Goal: Check status: Check status

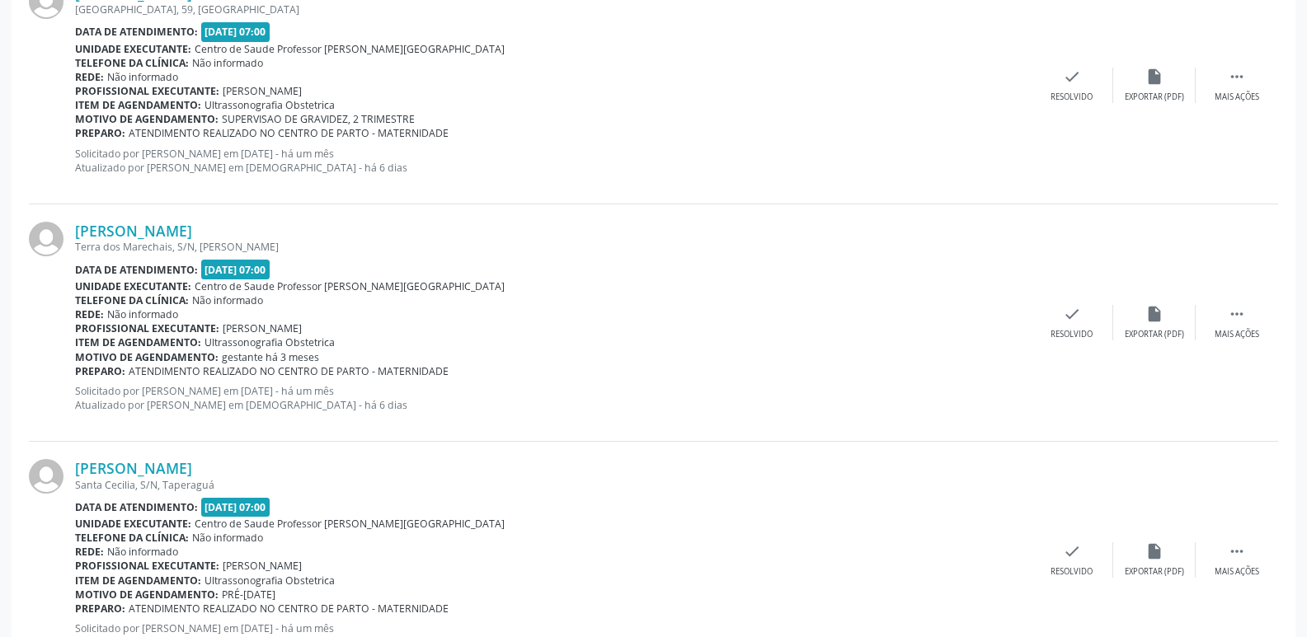
scroll to position [3516, 0]
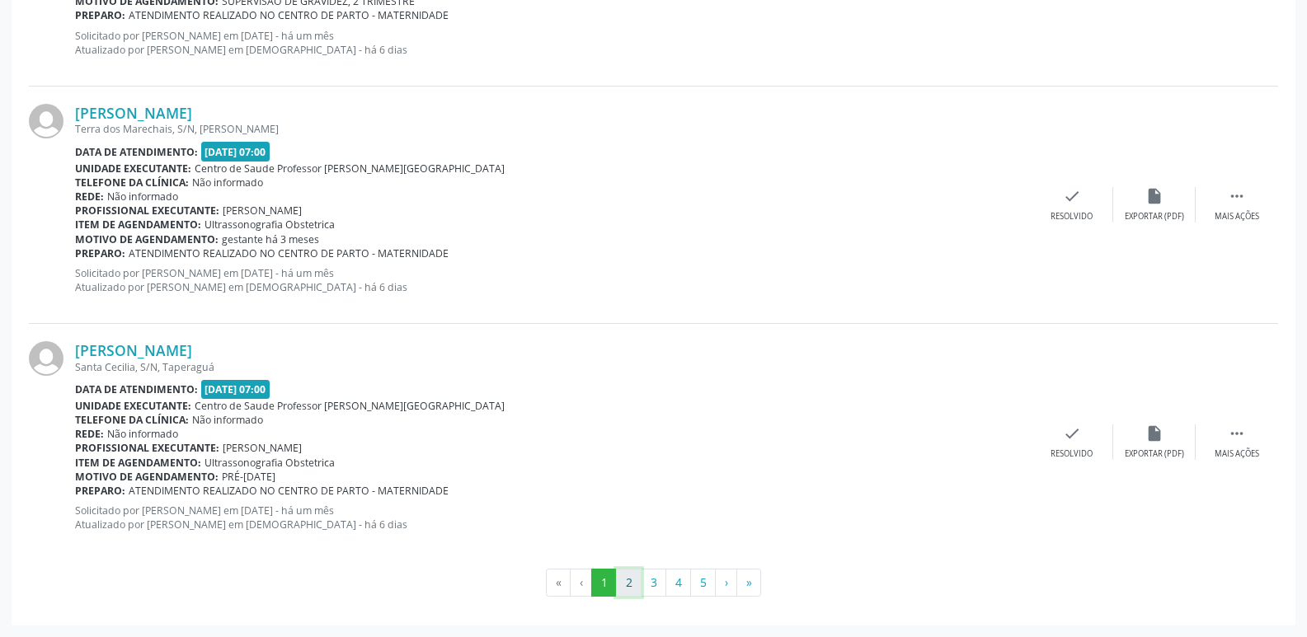
click at [629, 588] on button "2" at bounding box center [629, 583] width 26 height 28
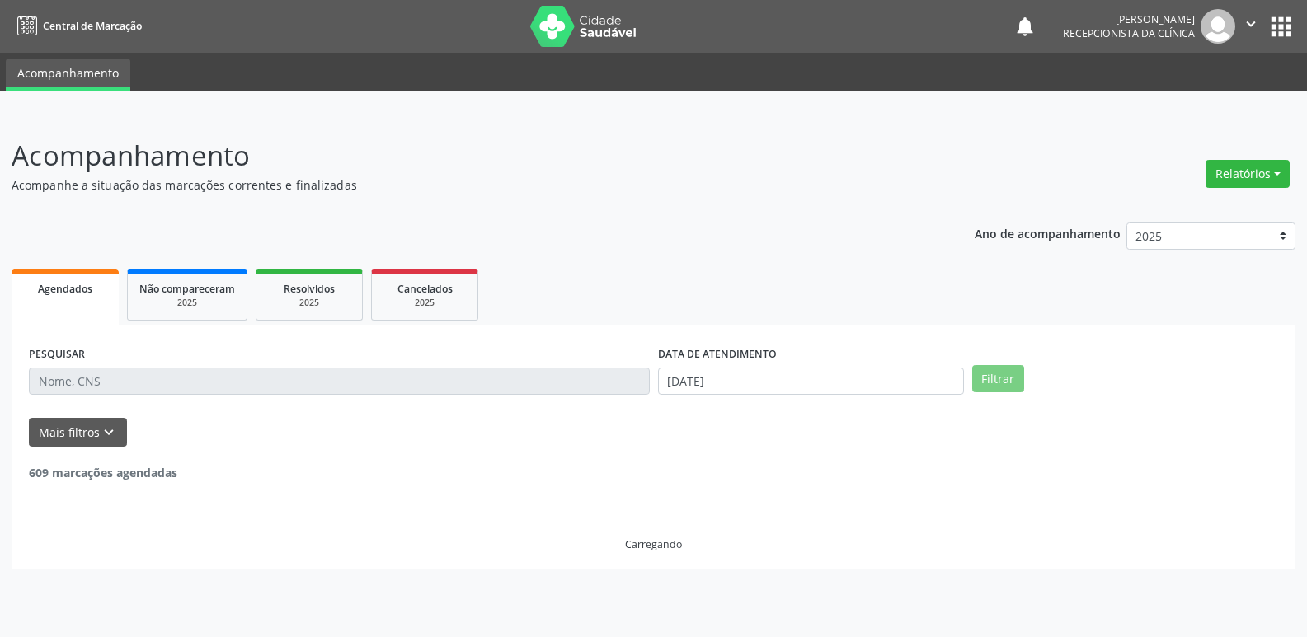
scroll to position [0, 0]
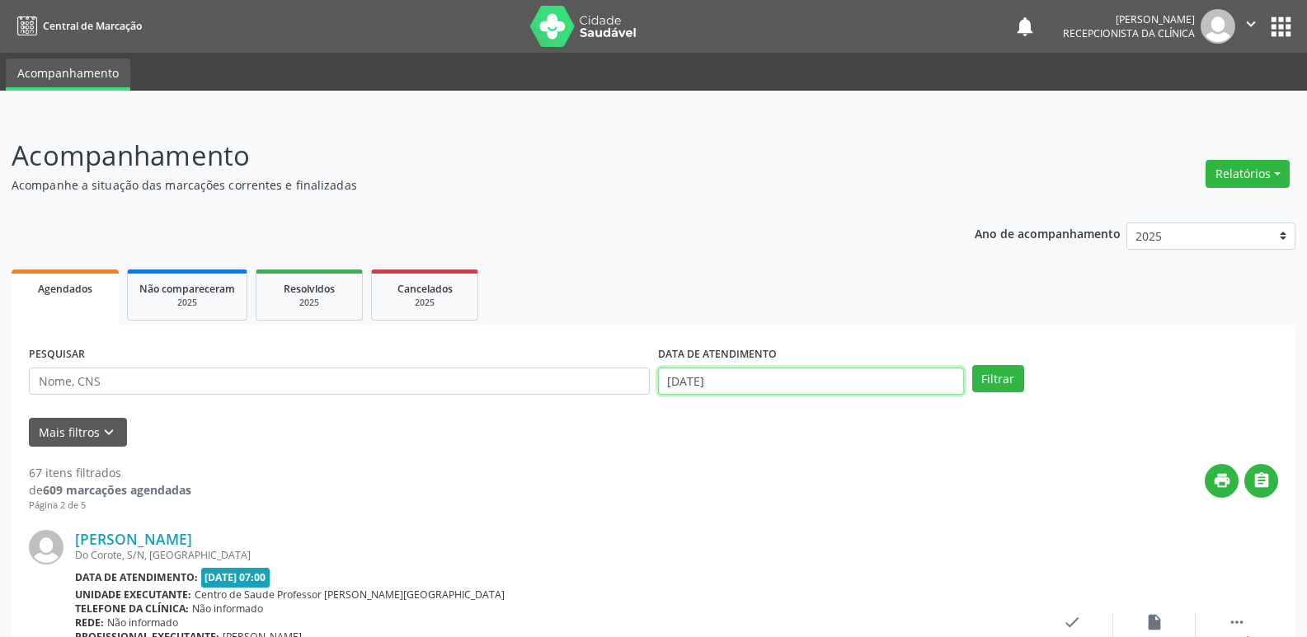
click at [670, 392] on input "[DATE]" at bounding box center [811, 382] width 306 height 28
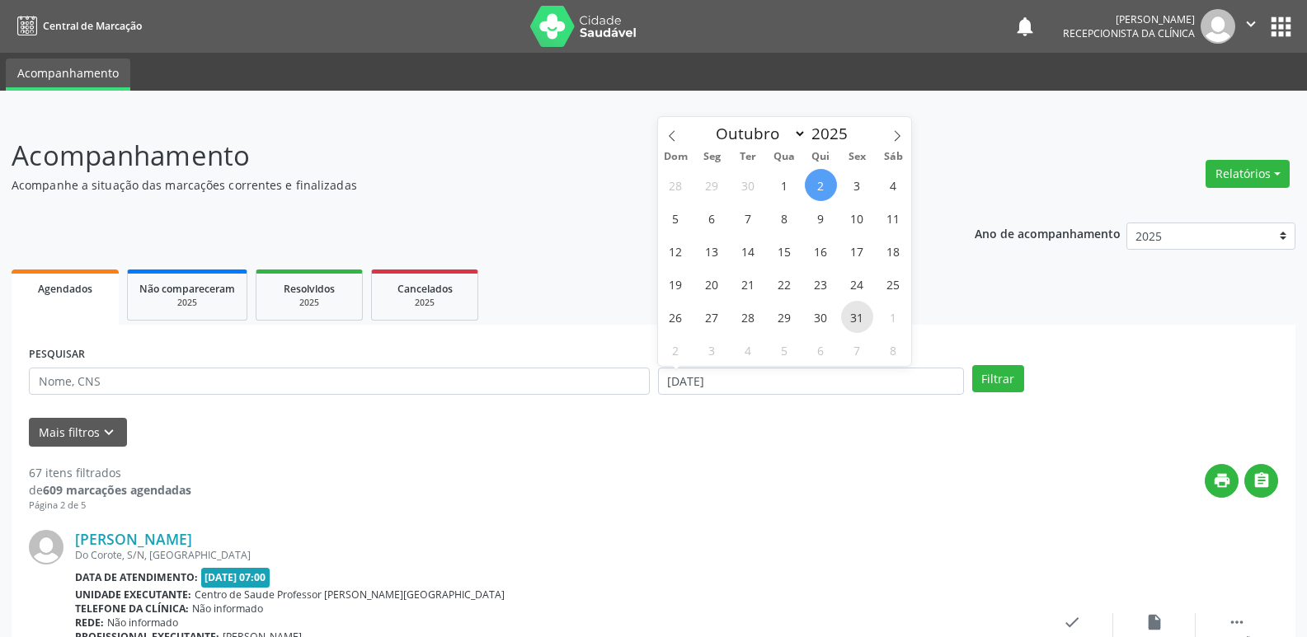
click at [864, 318] on span "31" at bounding box center [857, 317] width 32 height 32
type input "[DATE]"
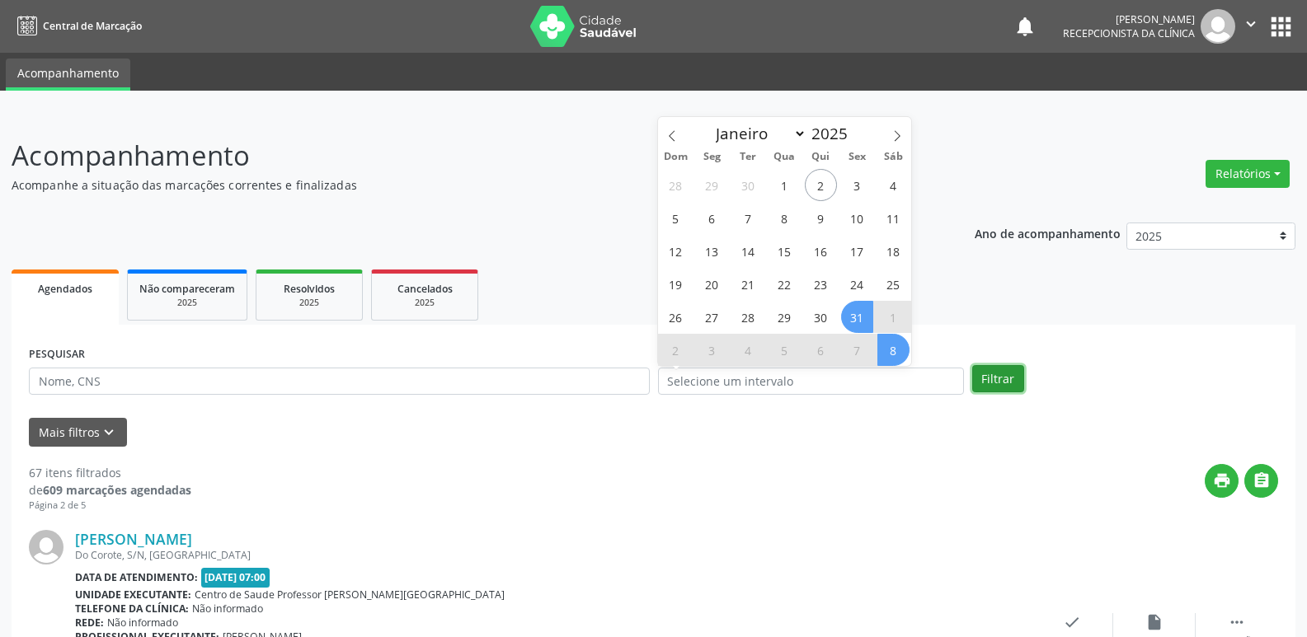
click at [1003, 385] on button "Filtrar" at bounding box center [998, 379] width 52 height 28
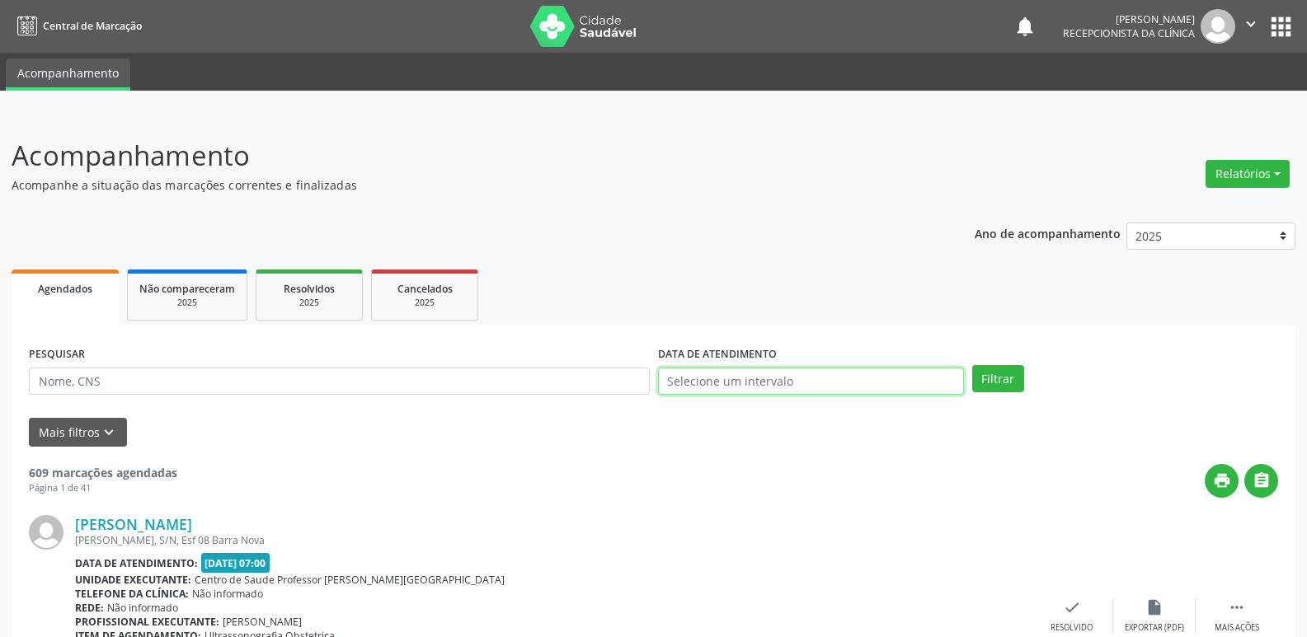
click at [782, 386] on input "text" at bounding box center [811, 382] width 306 height 28
click at [782, 177] on span "1" at bounding box center [784, 185] width 32 height 32
type input "[DATE]"
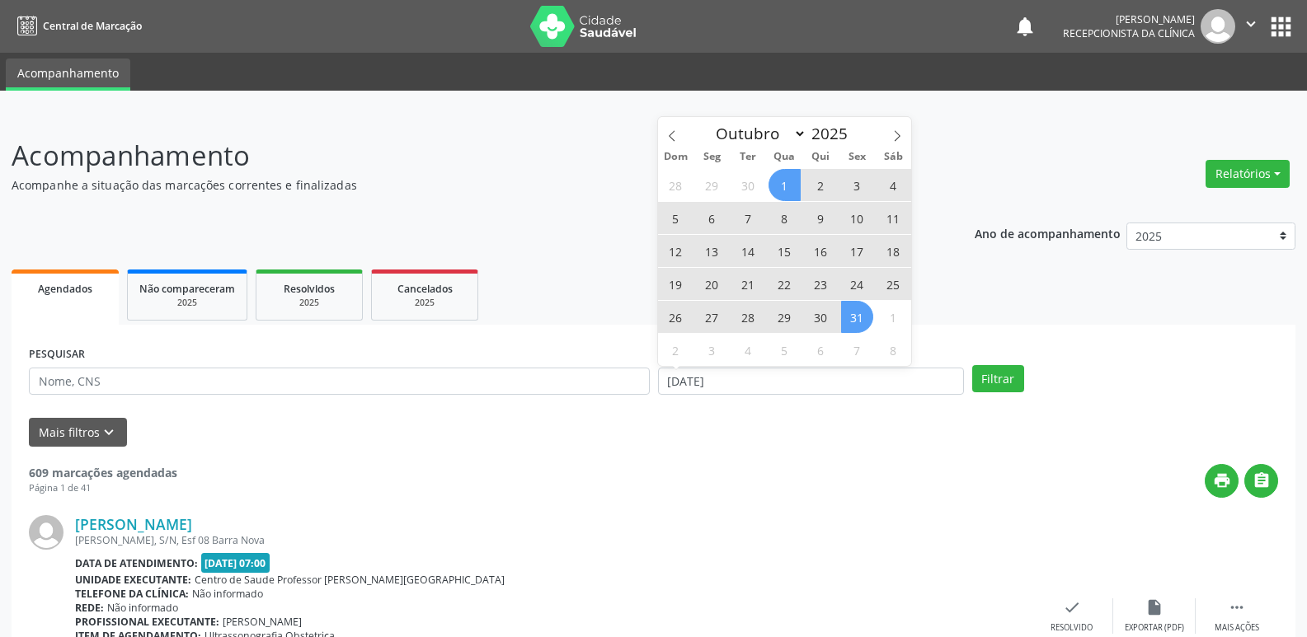
click at [848, 314] on span "31" at bounding box center [857, 317] width 32 height 32
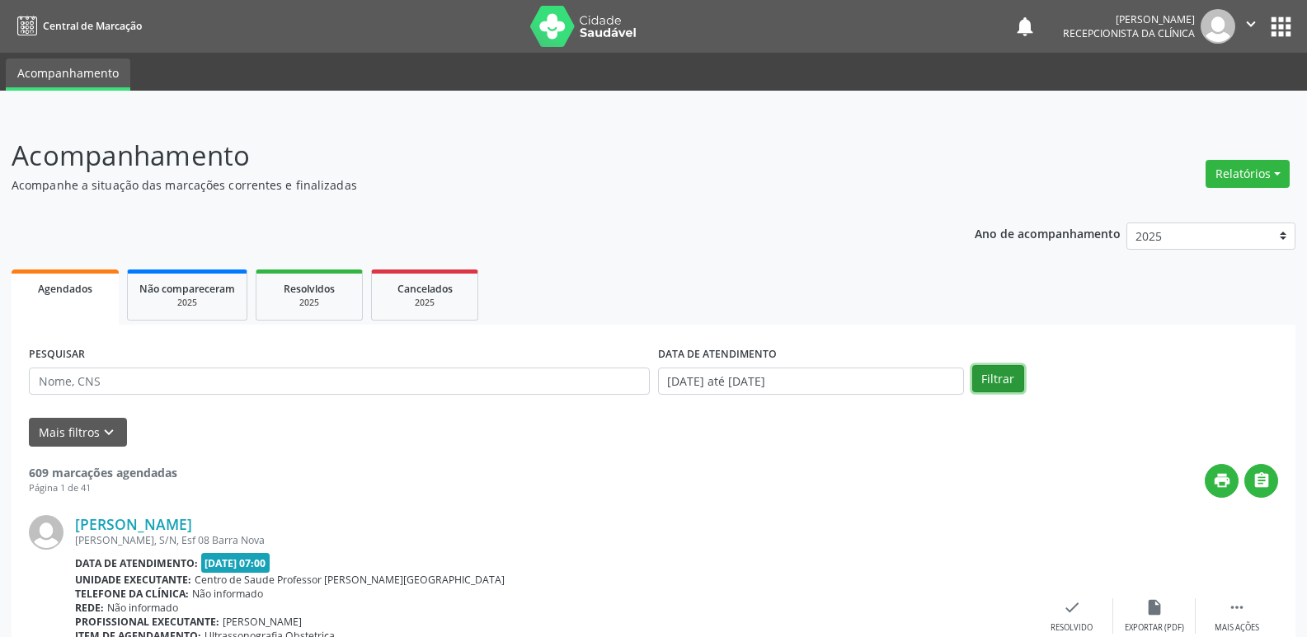
click at [989, 382] on button "Filtrar" at bounding box center [998, 379] width 52 height 28
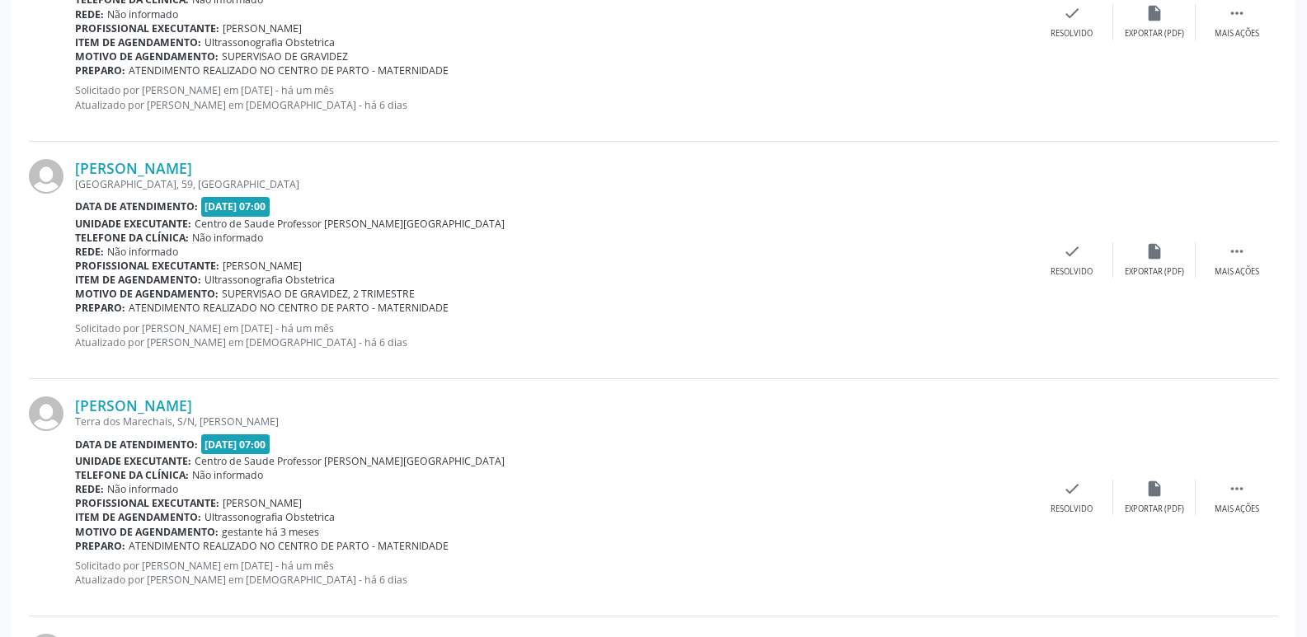
scroll to position [3516, 0]
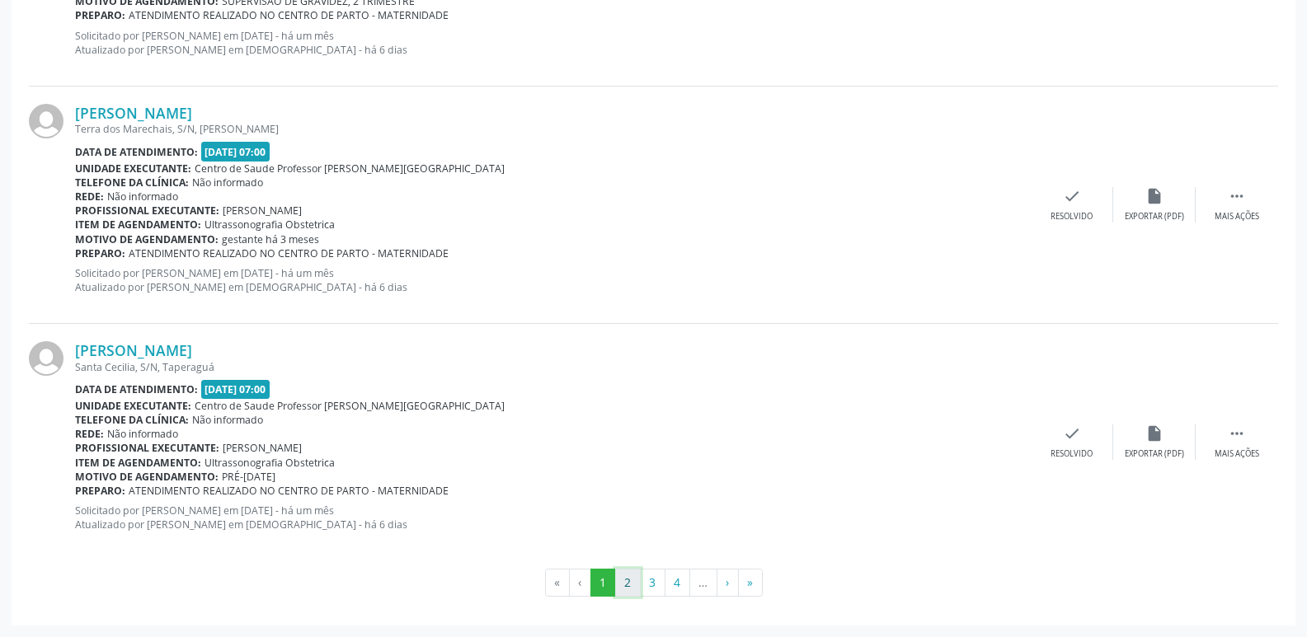
click at [616, 580] on button "2" at bounding box center [628, 583] width 26 height 28
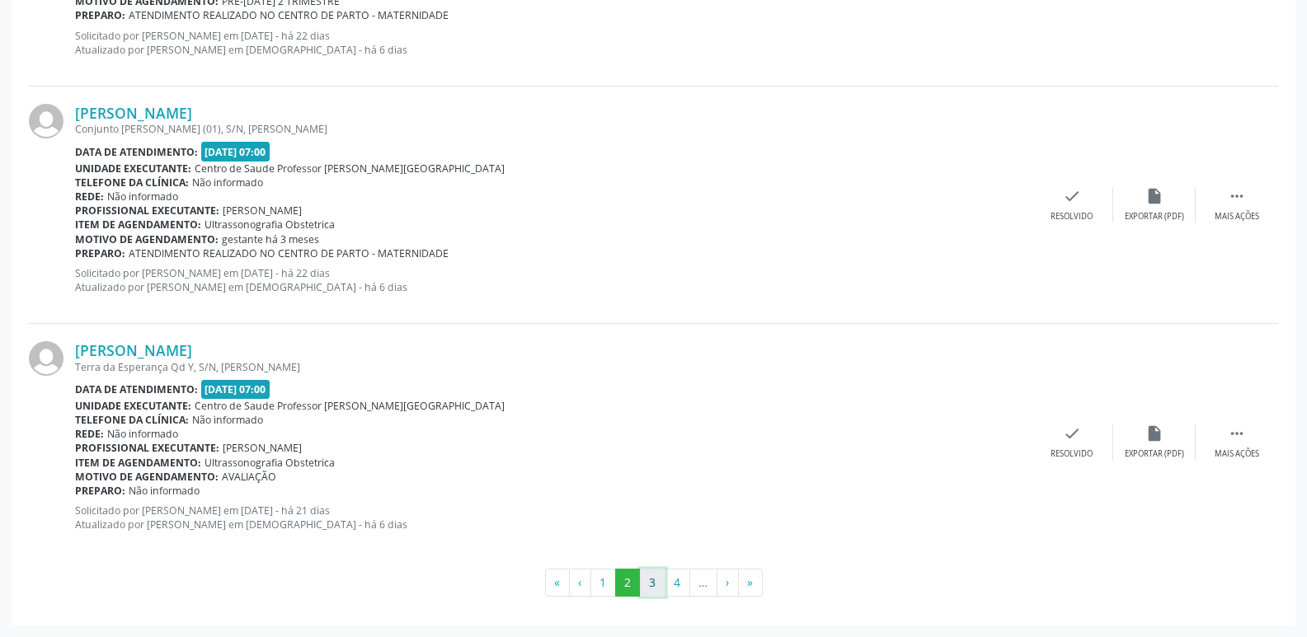
click at [644, 584] on button "3" at bounding box center [653, 583] width 26 height 28
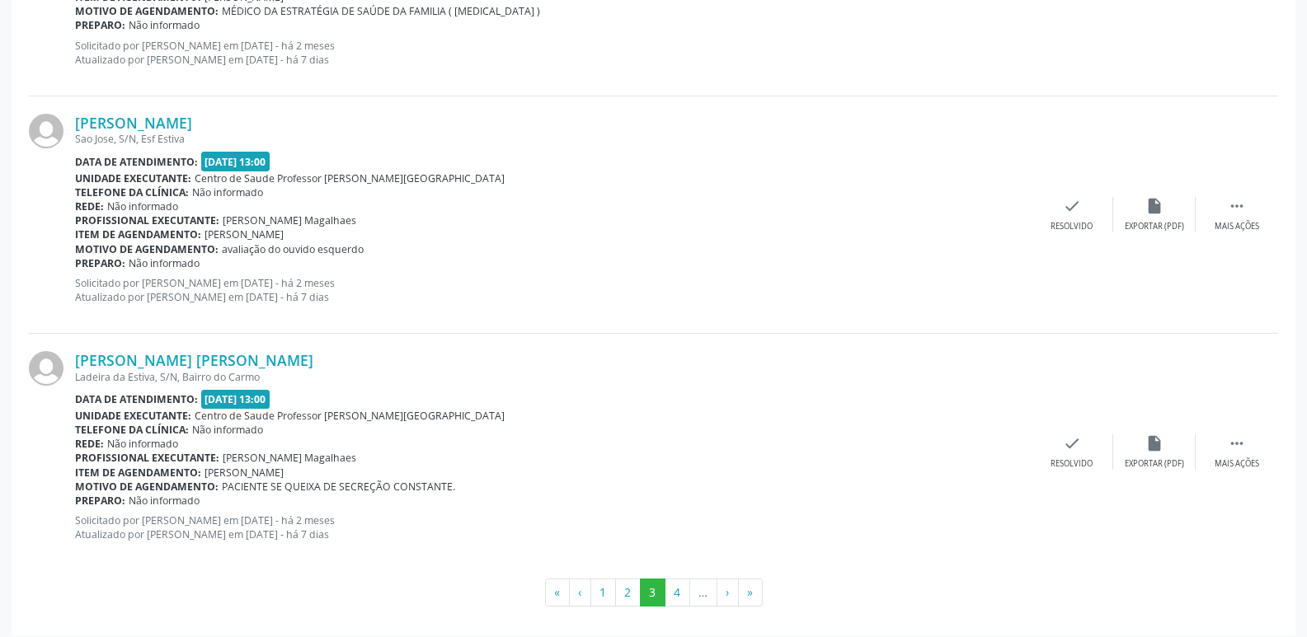
scroll to position [3533, 0]
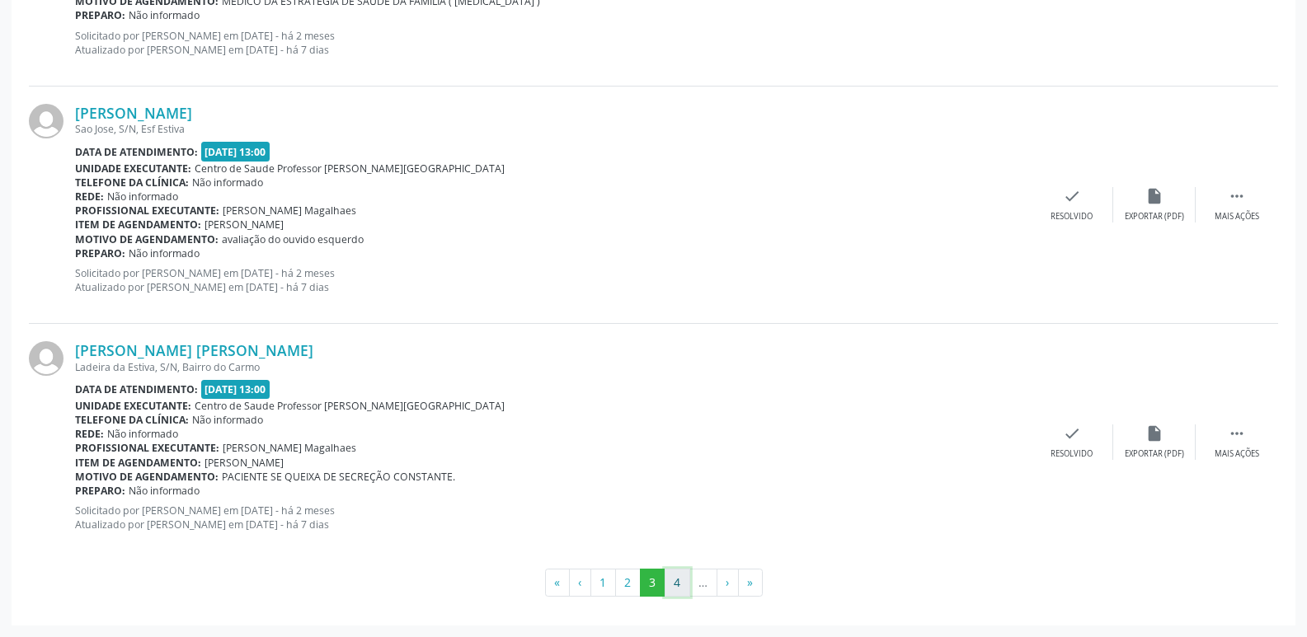
click at [674, 587] on button "4" at bounding box center [678, 583] width 26 height 28
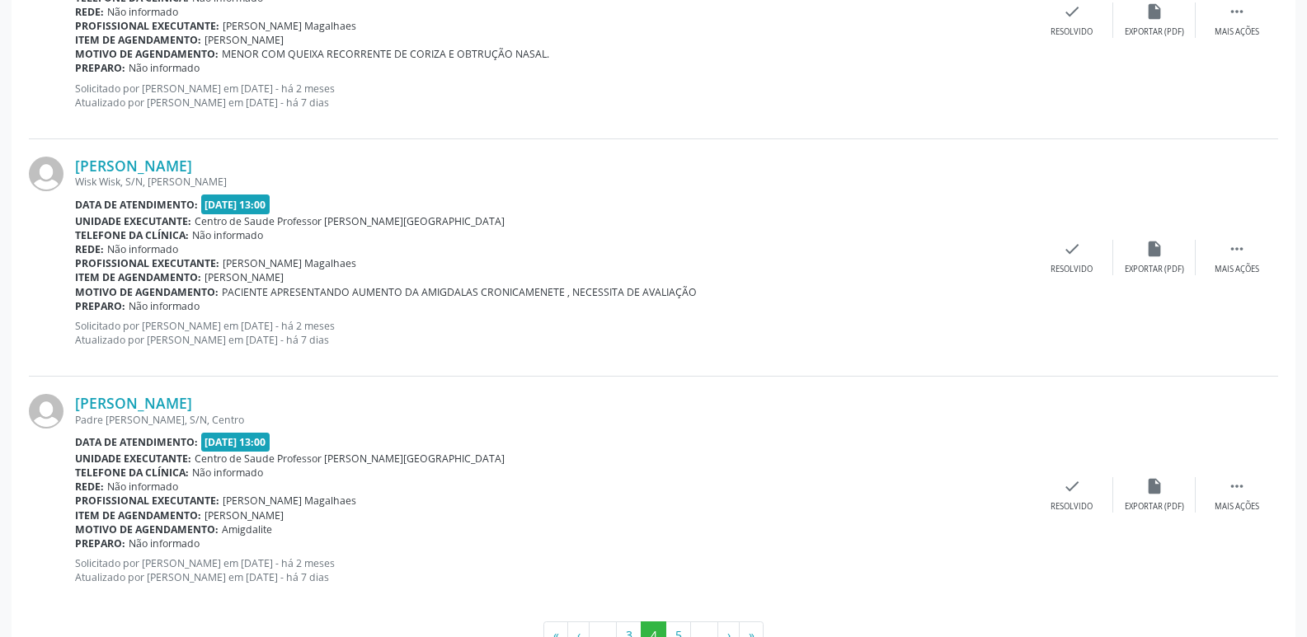
scroll to position [3516, 0]
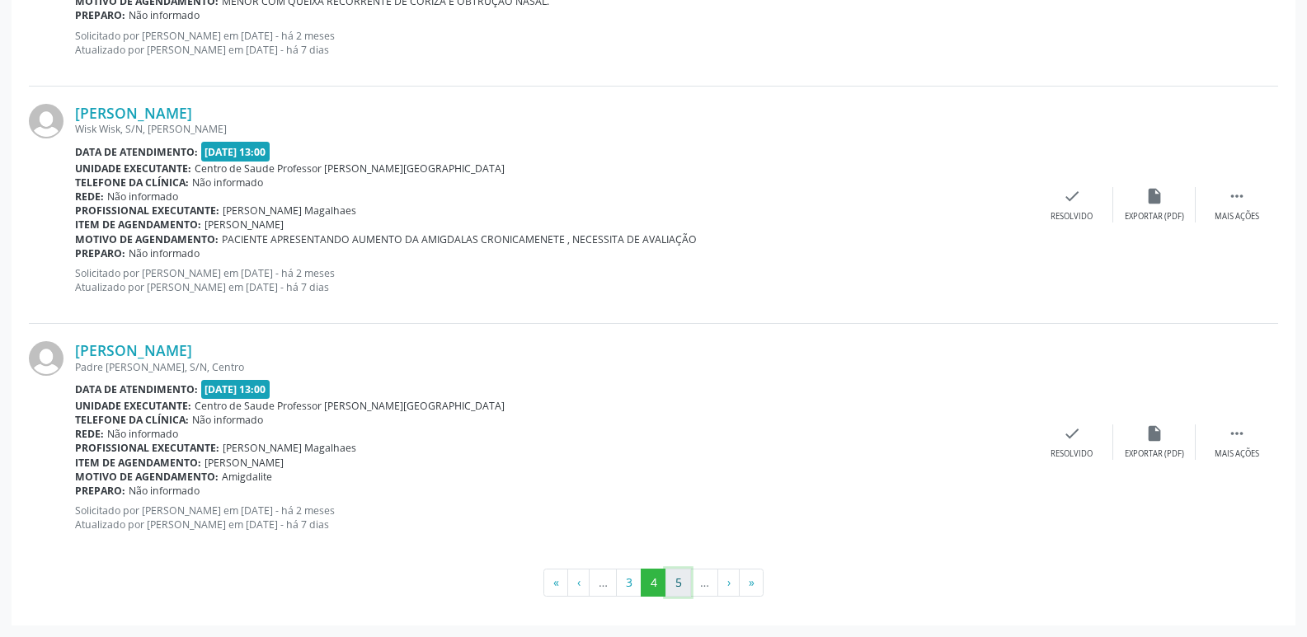
click at [684, 578] on button "5" at bounding box center [678, 583] width 26 height 28
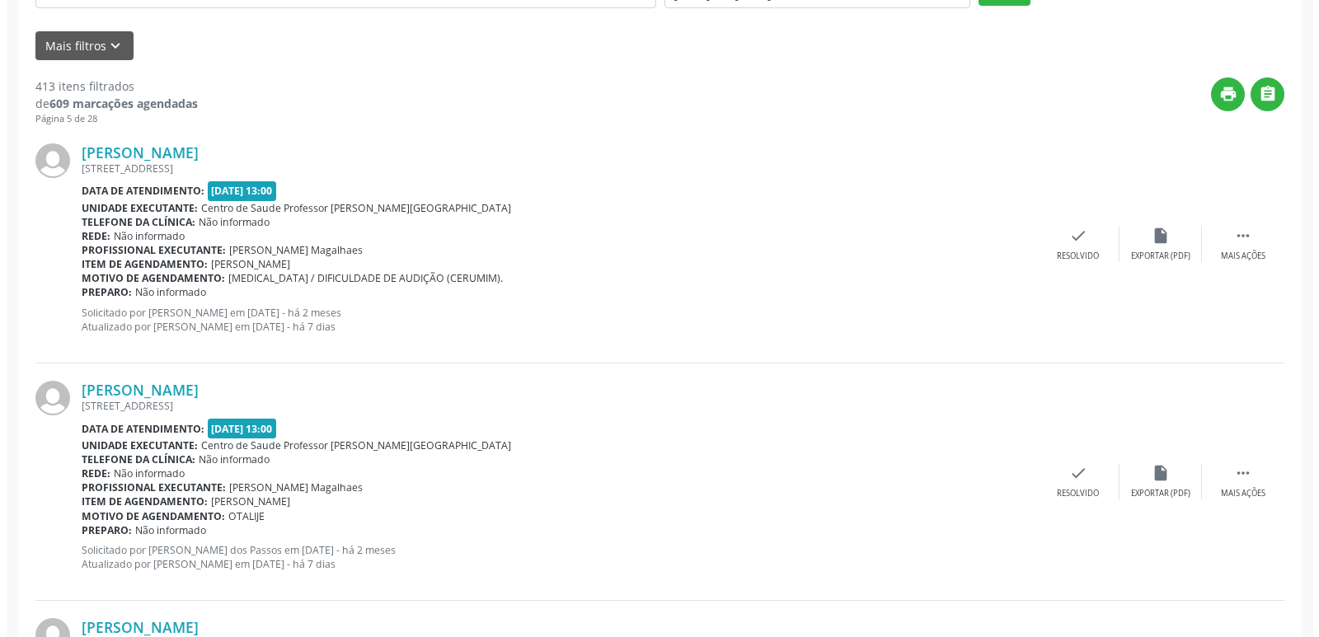
scroll to position [412, 0]
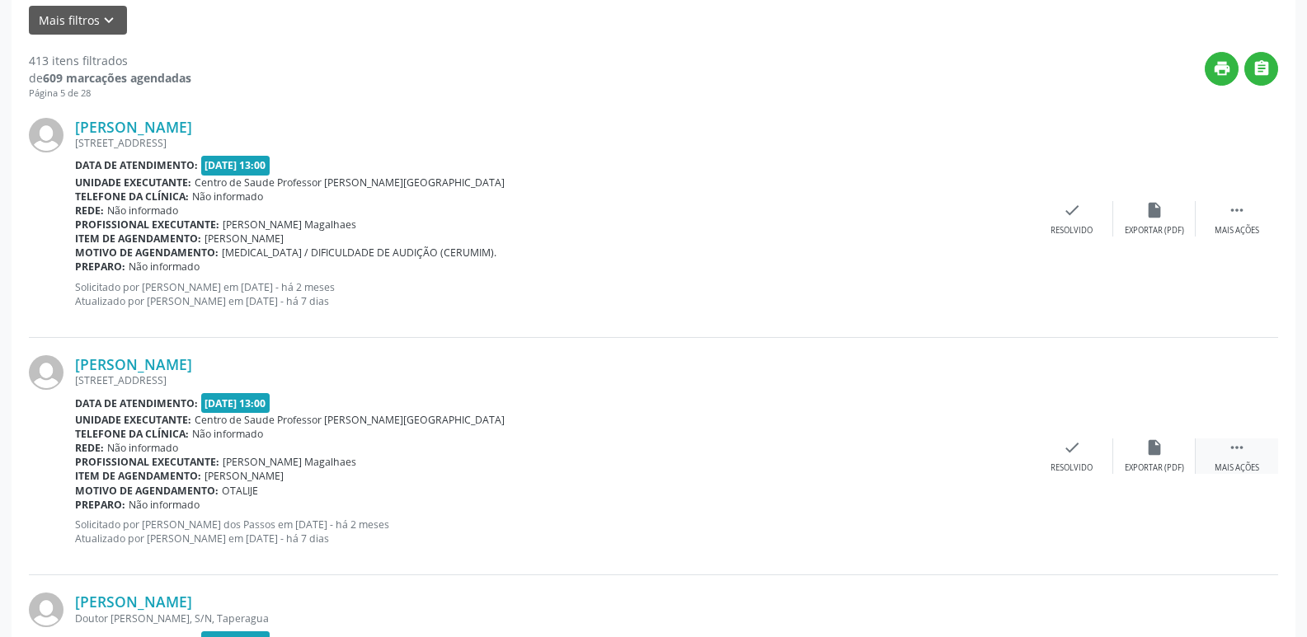
click at [1234, 439] on icon "" at bounding box center [1237, 448] width 18 height 18
click at [903, 458] on div "insert_drive_file Exportar (PDF)" at bounding box center [907, 456] width 82 height 35
click at [826, 455] on icon "check" at bounding box center [824, 448] width 18 height 18
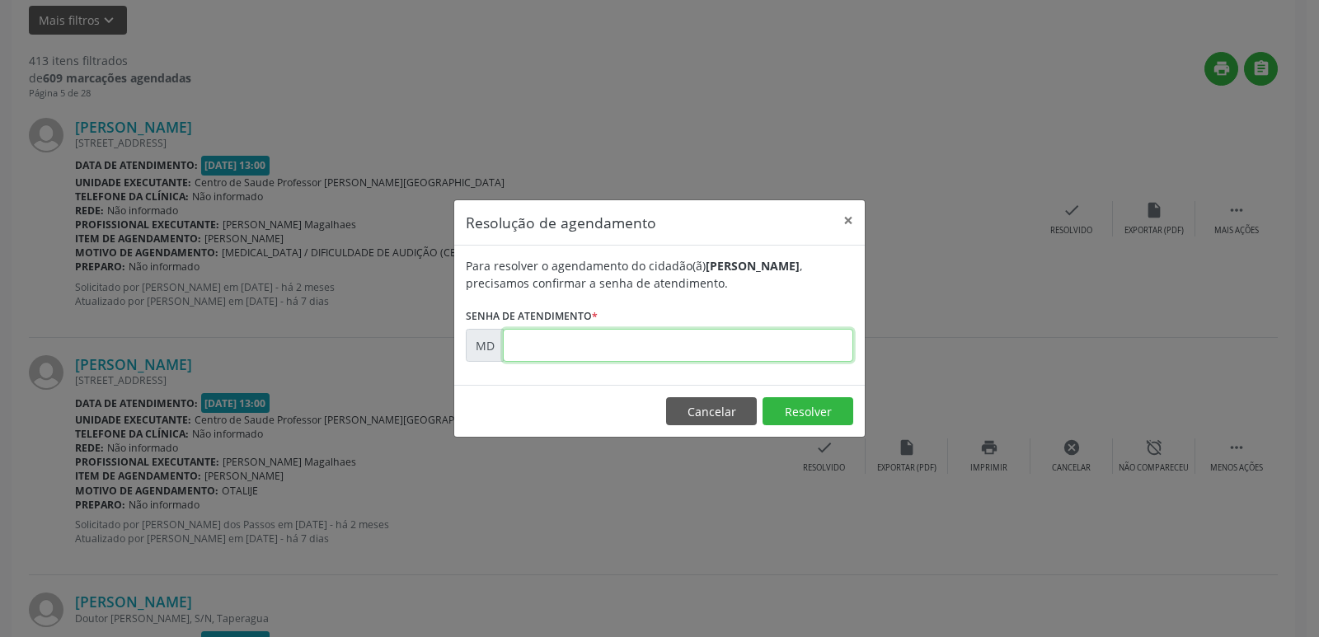
click at [532, 337] on input "text" at bounding box center [678, 345] width 350 height 33
type input "00005424"
click at [823, 406] on button "Resolver" at bounding box center [808, 411] width 91 height 28
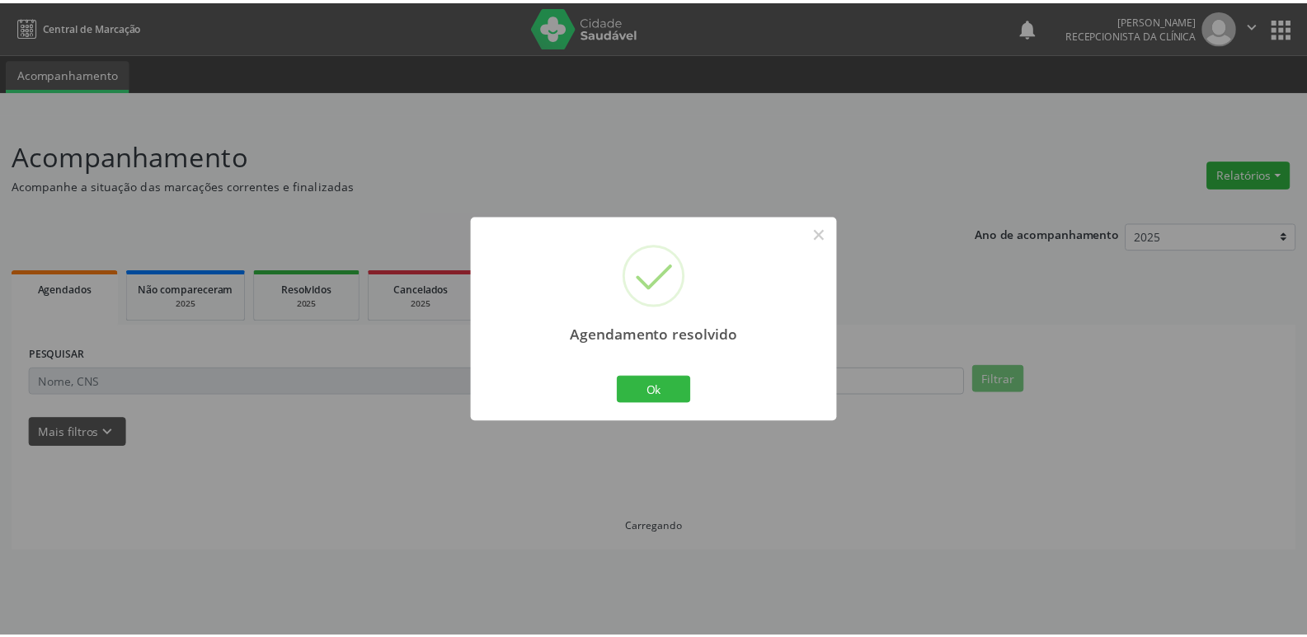
scroll to position [0, 0]
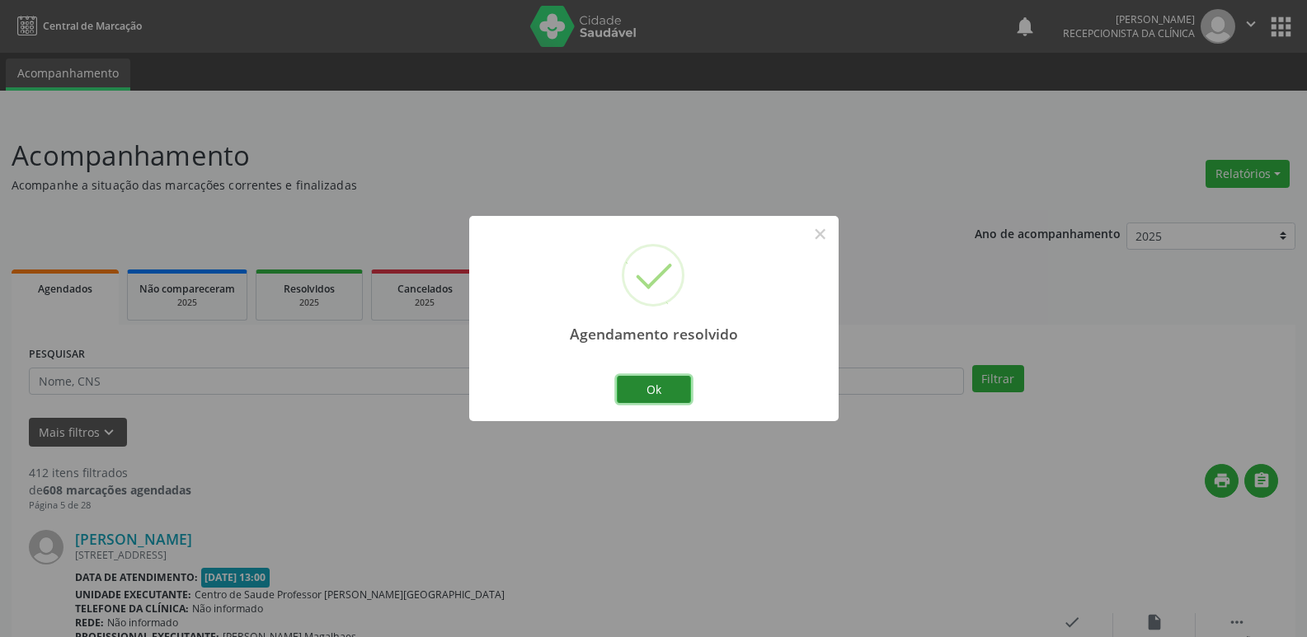
click at [667, 387] on button "Ok" at bounding box center [654, 390] width 74 height 28
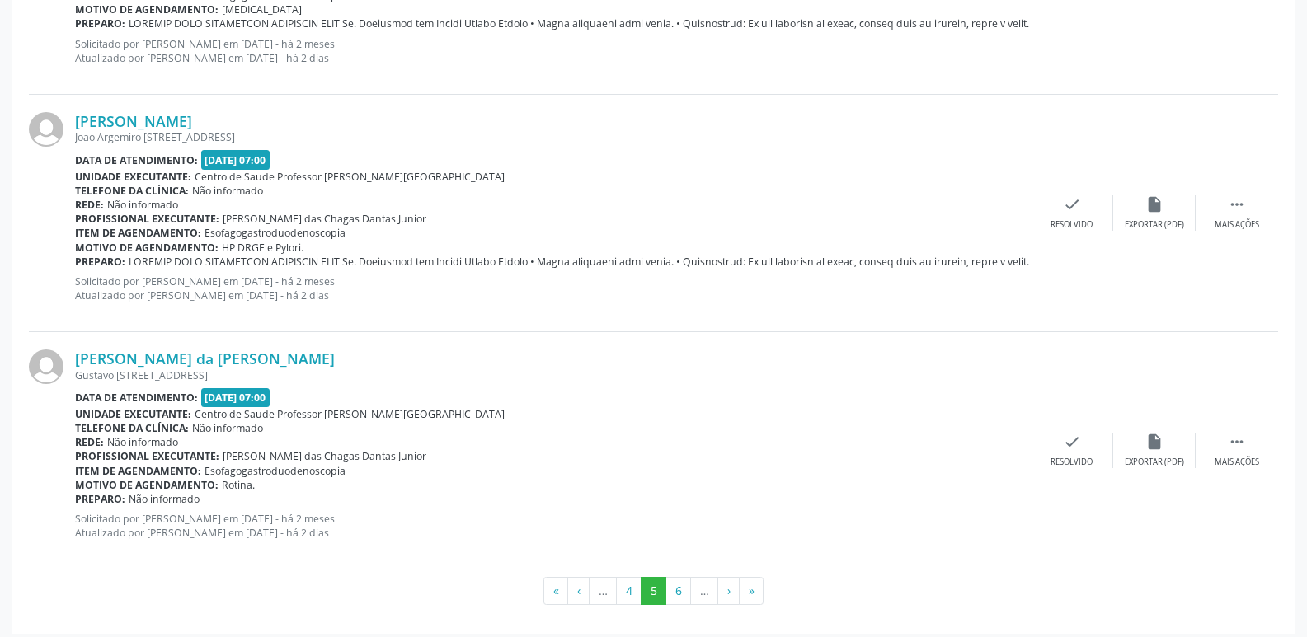
scroll to position [3545, 0]
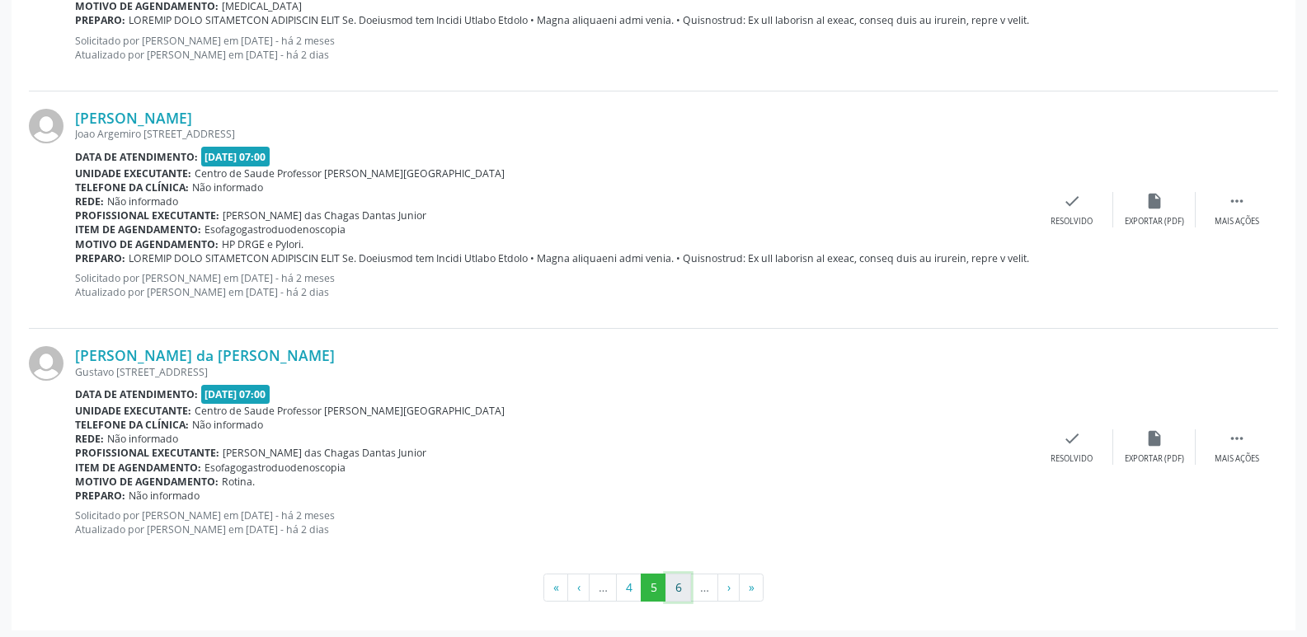
click at [681, 590] on button "6" at bounding box center [678, 588] width 26 height 28
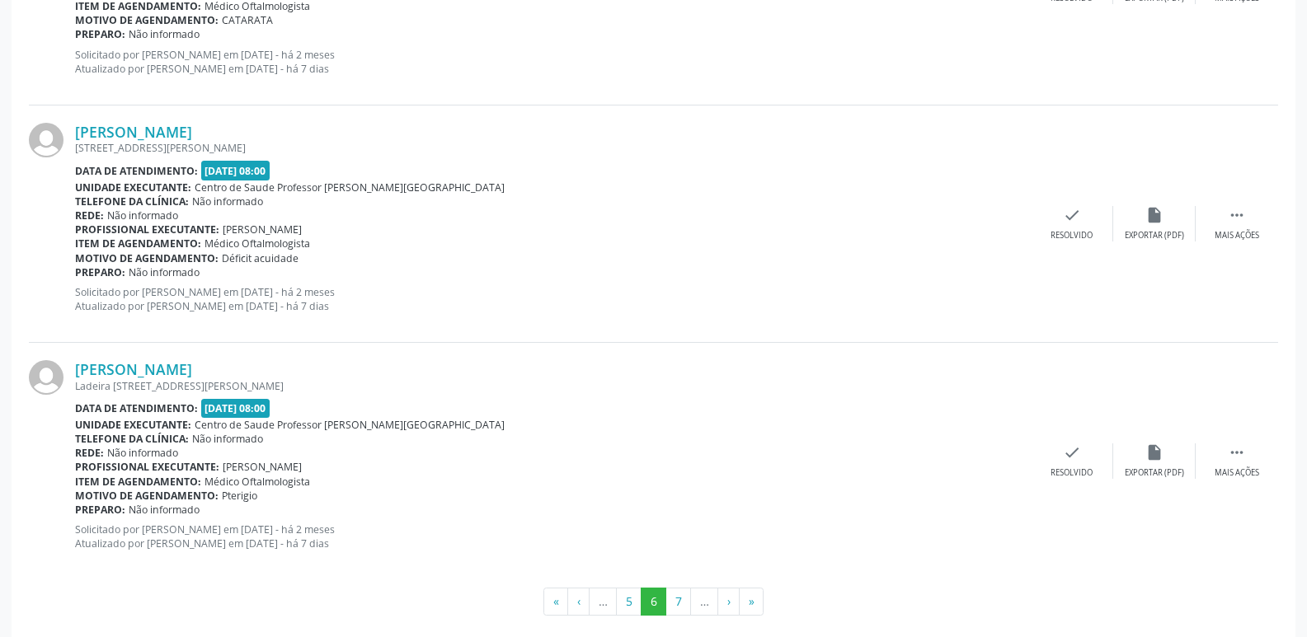
scroll to position [3516, 0]
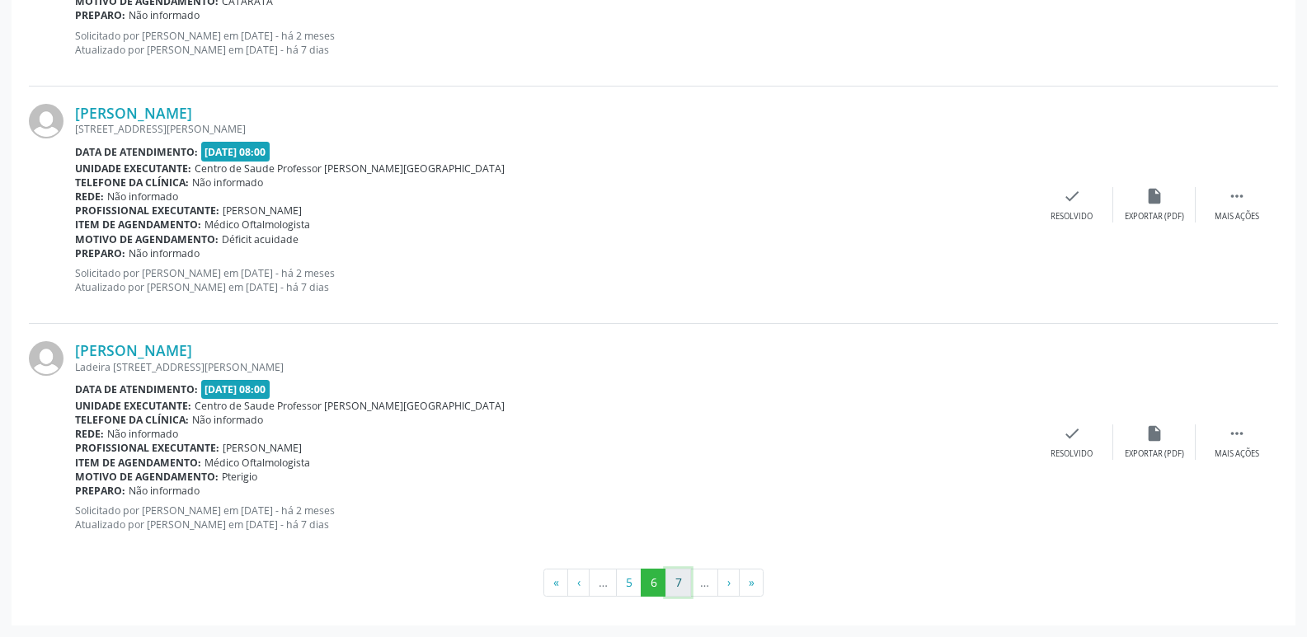
click at [679, 576] on button "7" at bounding box center [678, 583] width 26 height 28
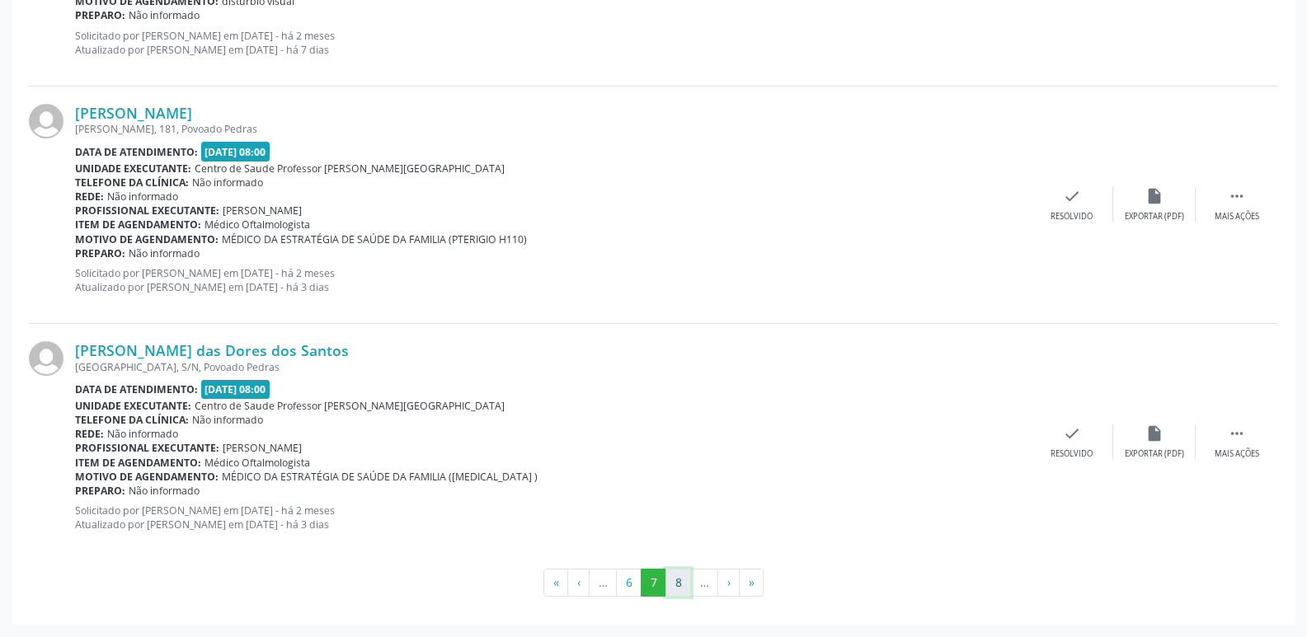
click at [678, 590] on button "8" at bounding box center [678, 583] width 26 height 28
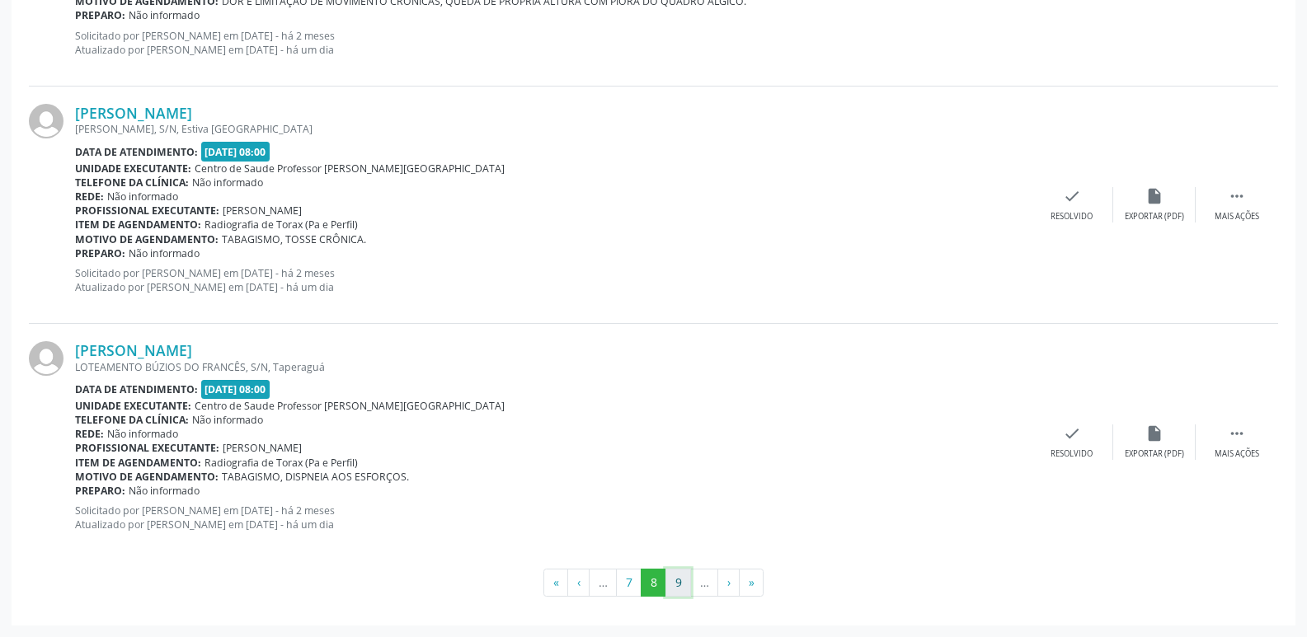
click at [683, 579] on button "9" at bounding box center [678, 583] width 26 height 28
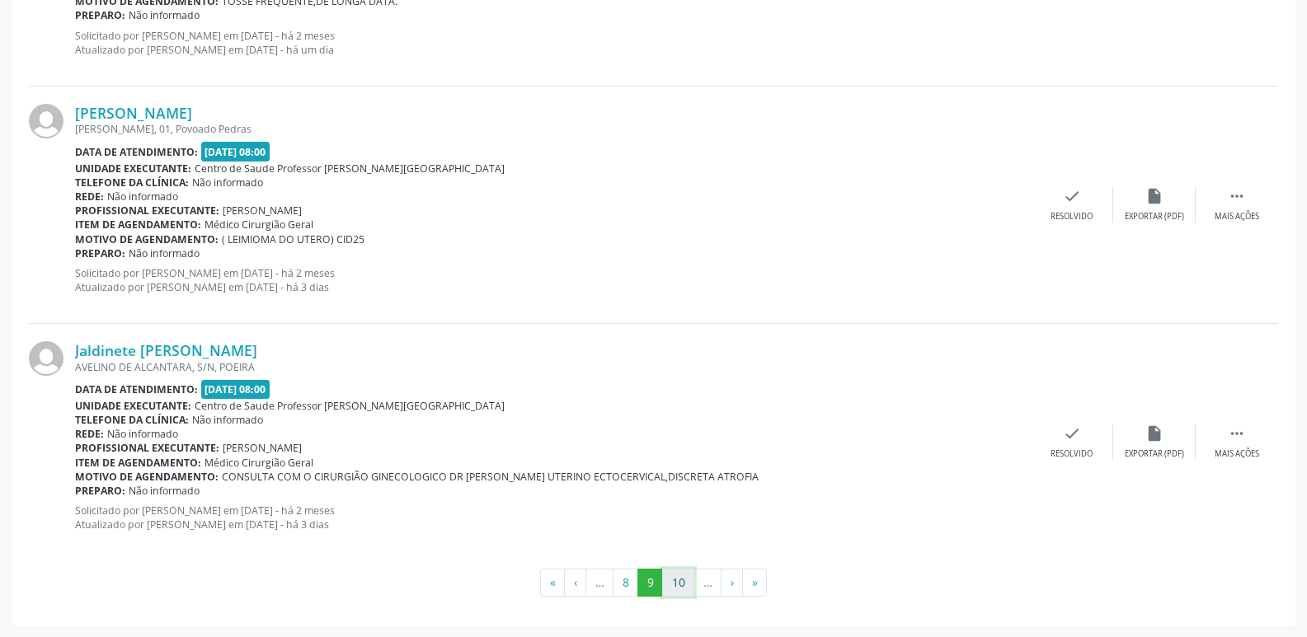
click at [683, 581] on button "10" at bounding box center [678, 583] width 32 height 28
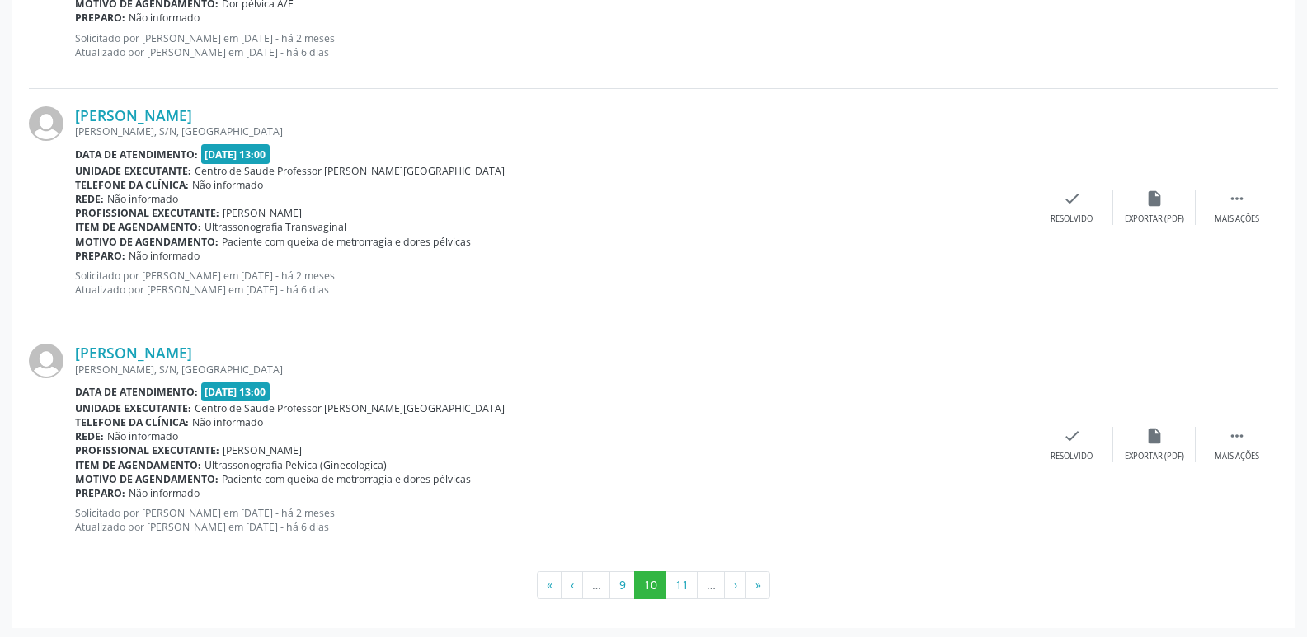
scroll to position [3602, 0]
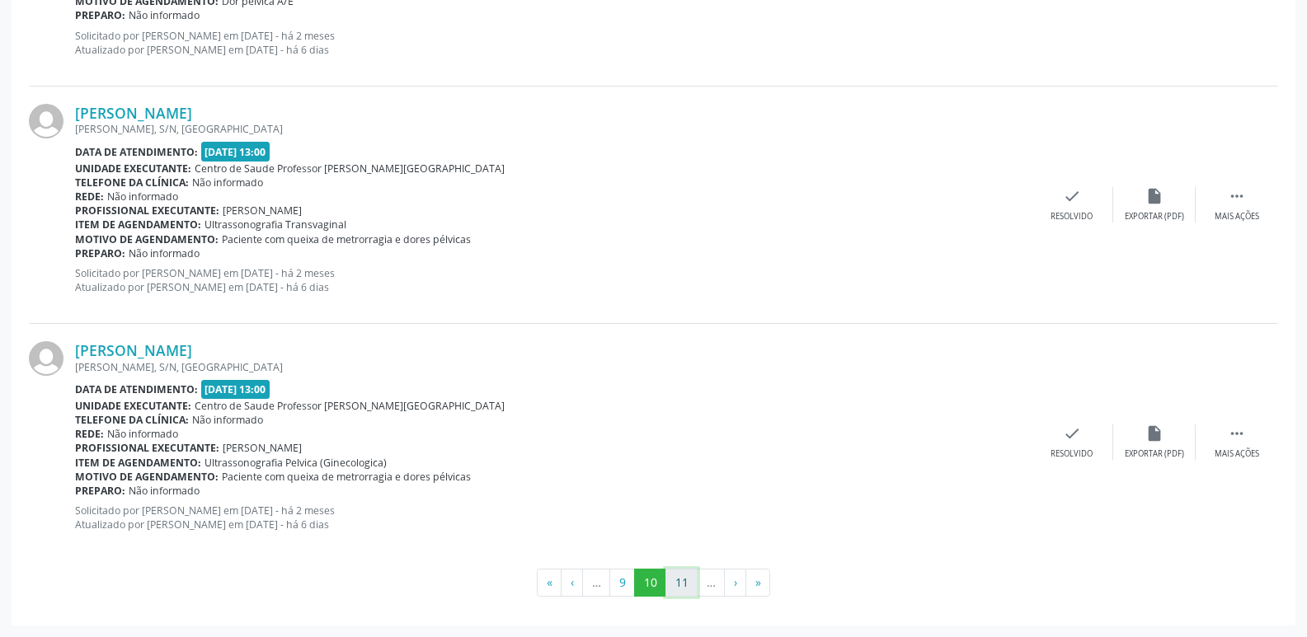
click at [677, 584] on button "11" at bounding box center [681, 583] width 32 height 28
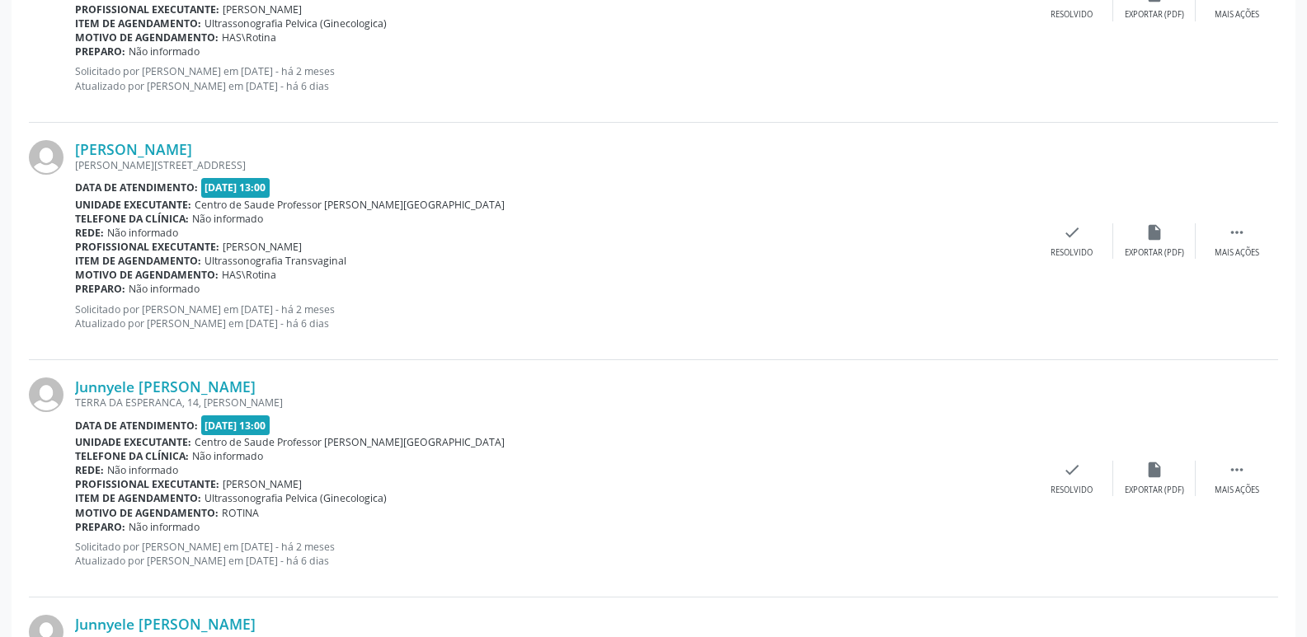
scroll to position [3516, 0]
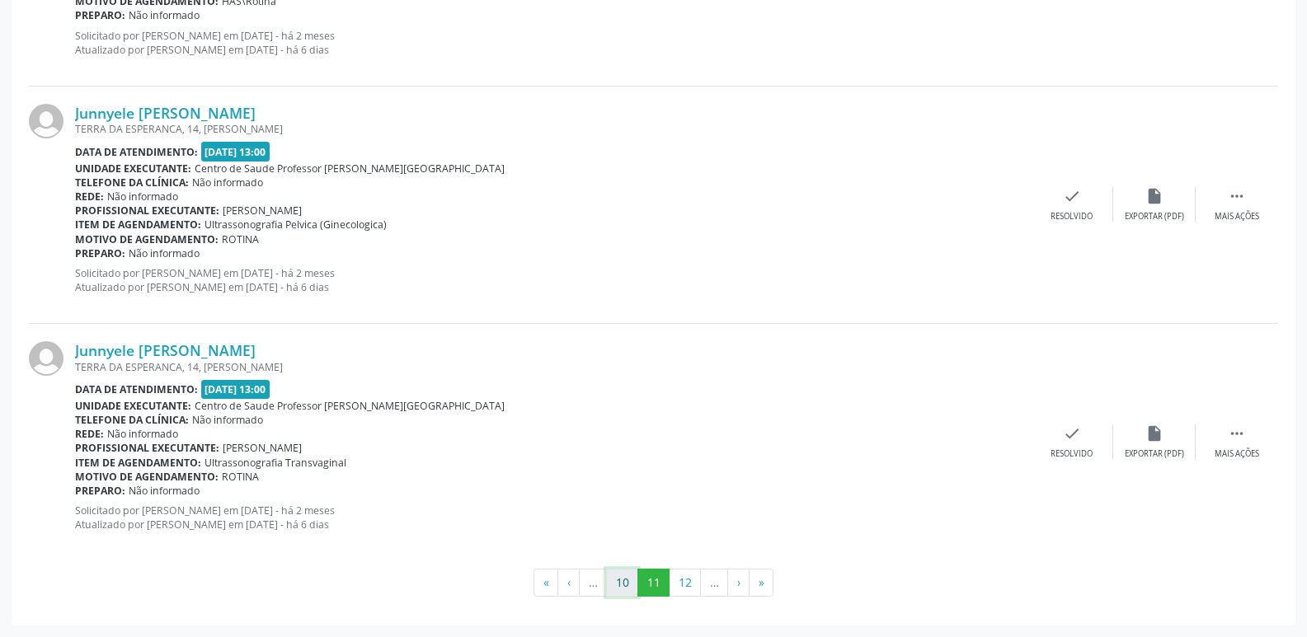
click at [617, 592] on button "10" at bounding box center [622, 583] width 32 height 28
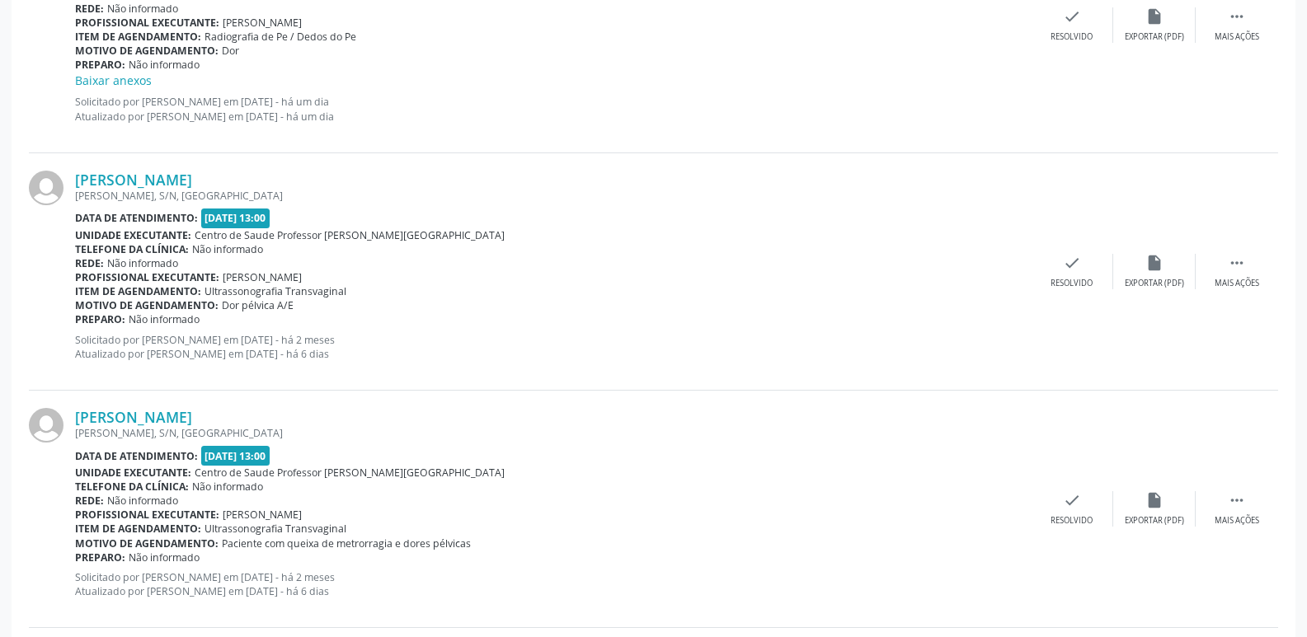
scroll to position [3602, 0]
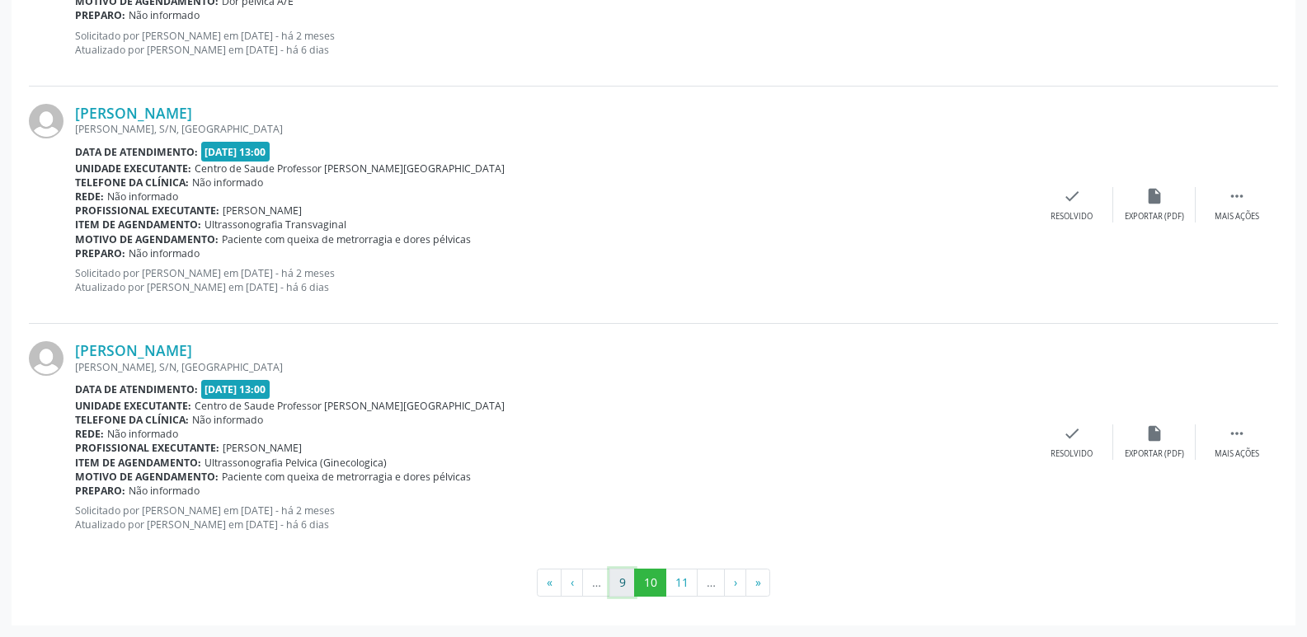
click at [621, 579] on button "9" at bounding box center [622, 583] width 26 height 28
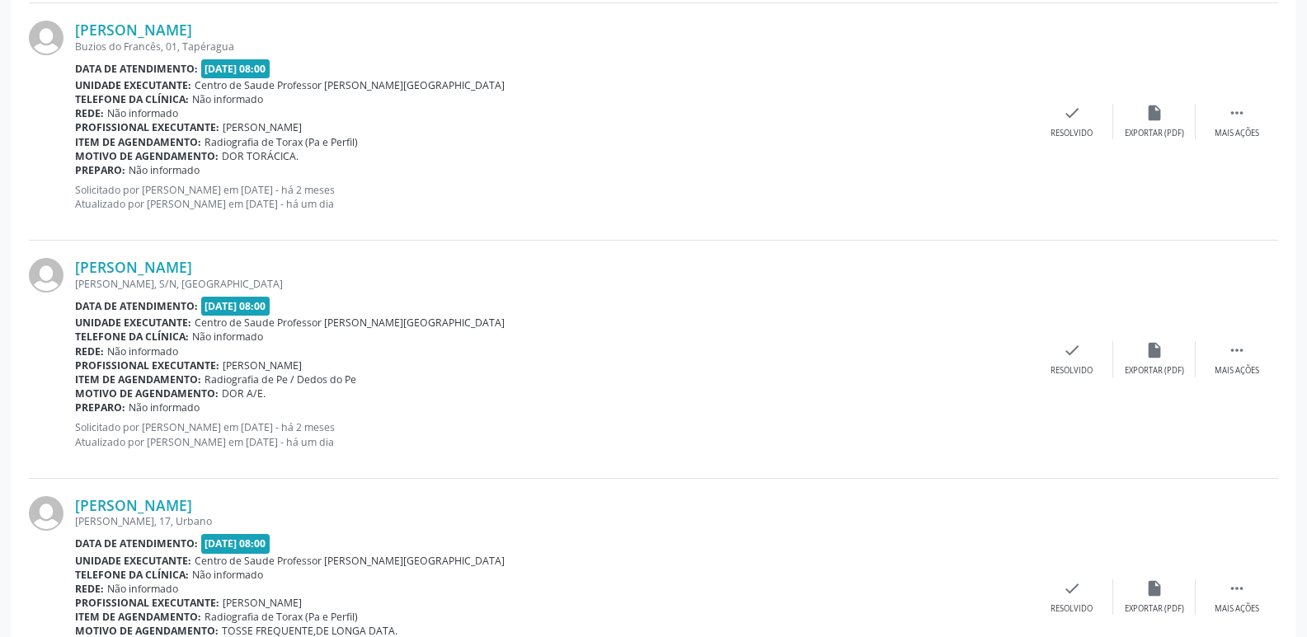
scroll to position [3516, 0]
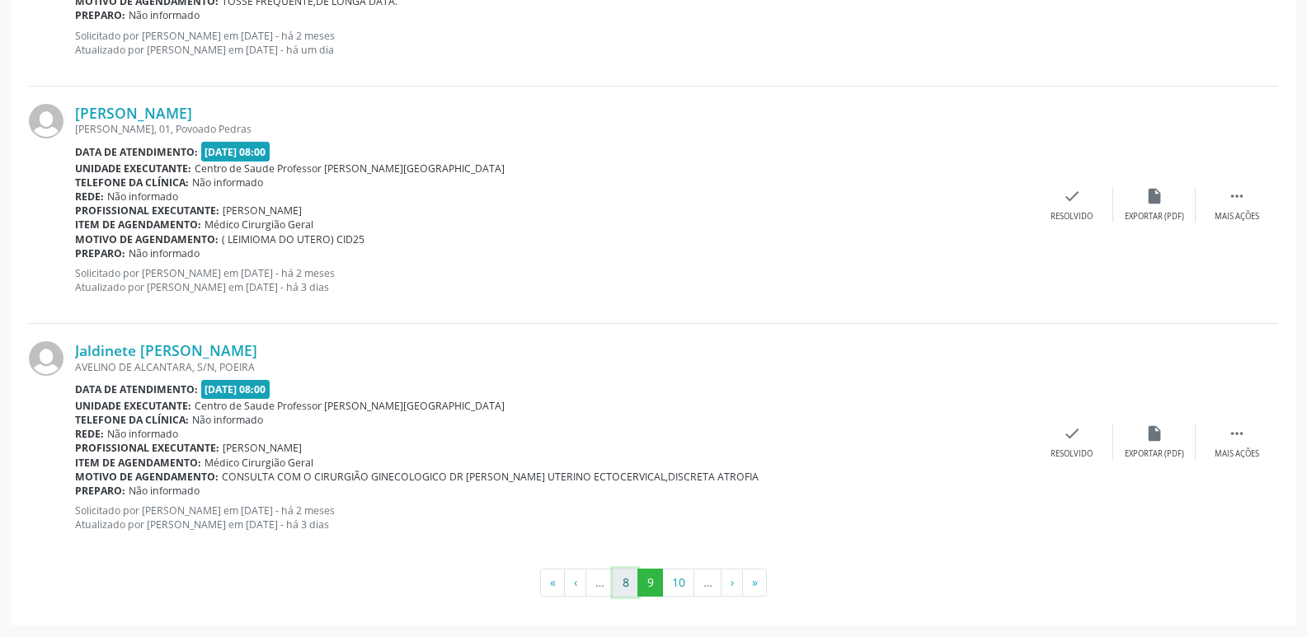
click at [620, 586] on button "8" at bounding box center [626, 583] width 26 height 28
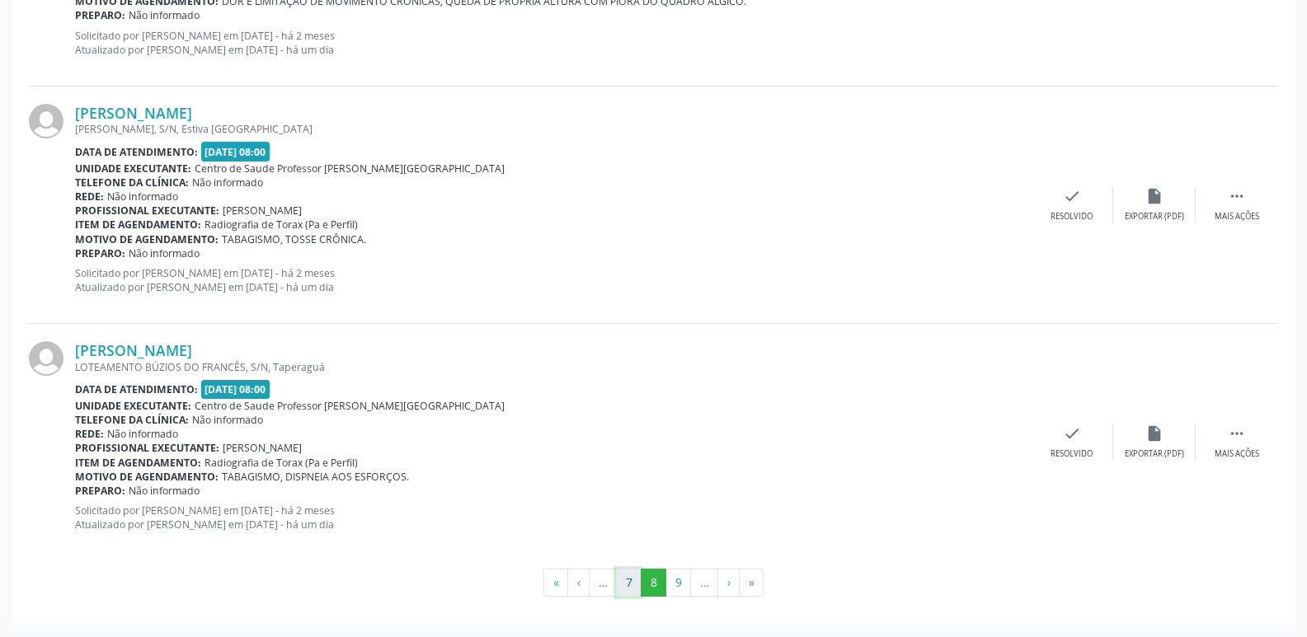
click at [628, 583] on button "7" at bounding box center [629, 583] width 26 height 28
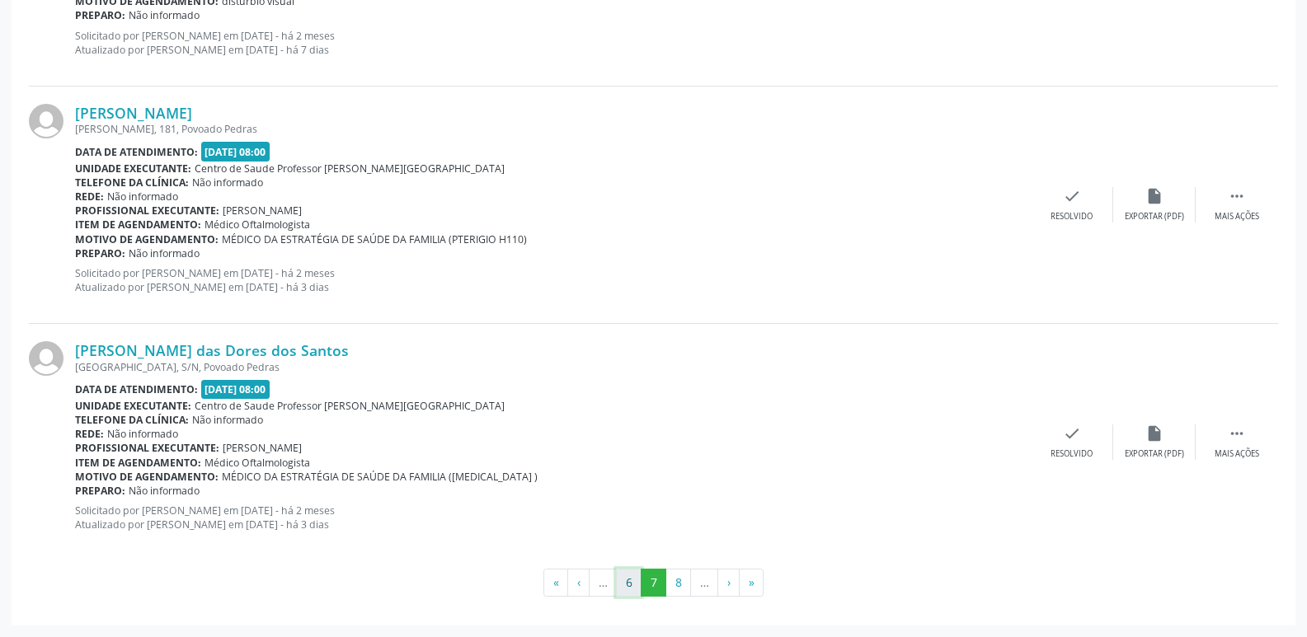
click at [628, 593] on button "6" at bounding box center [629, 583] width 26 height 28
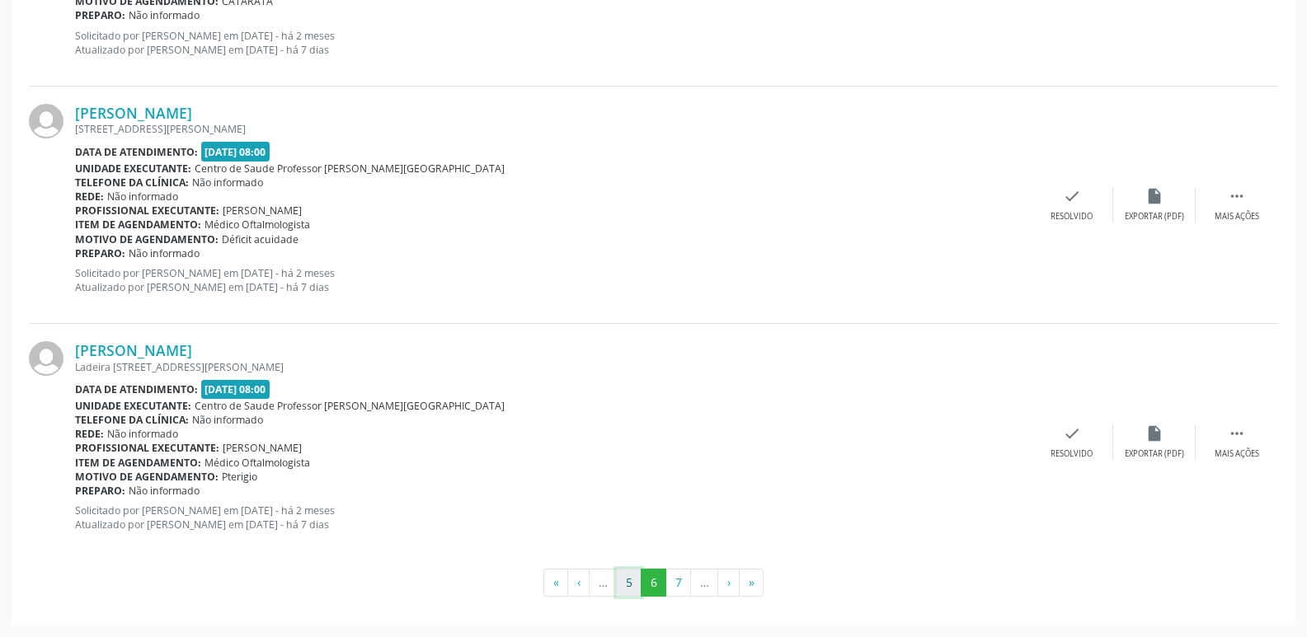
click at [622, 582] on button "5" at bounding box center [629, 583] width 26 height 28
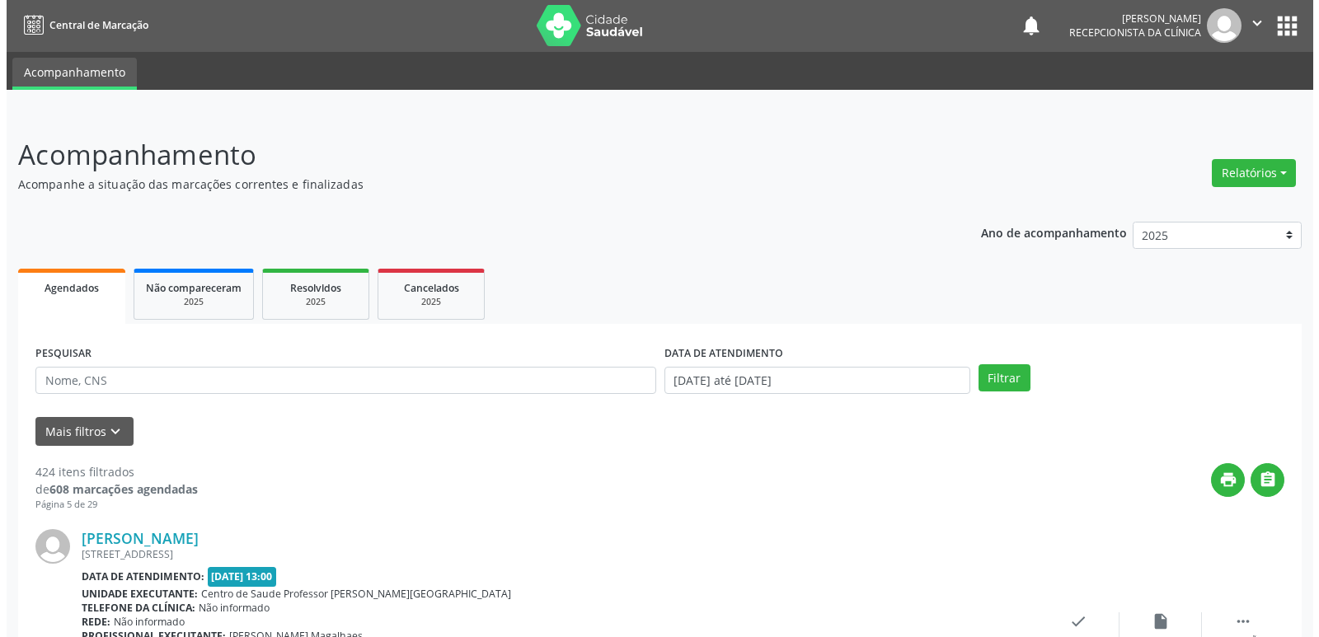
scroll to position [0, 0]
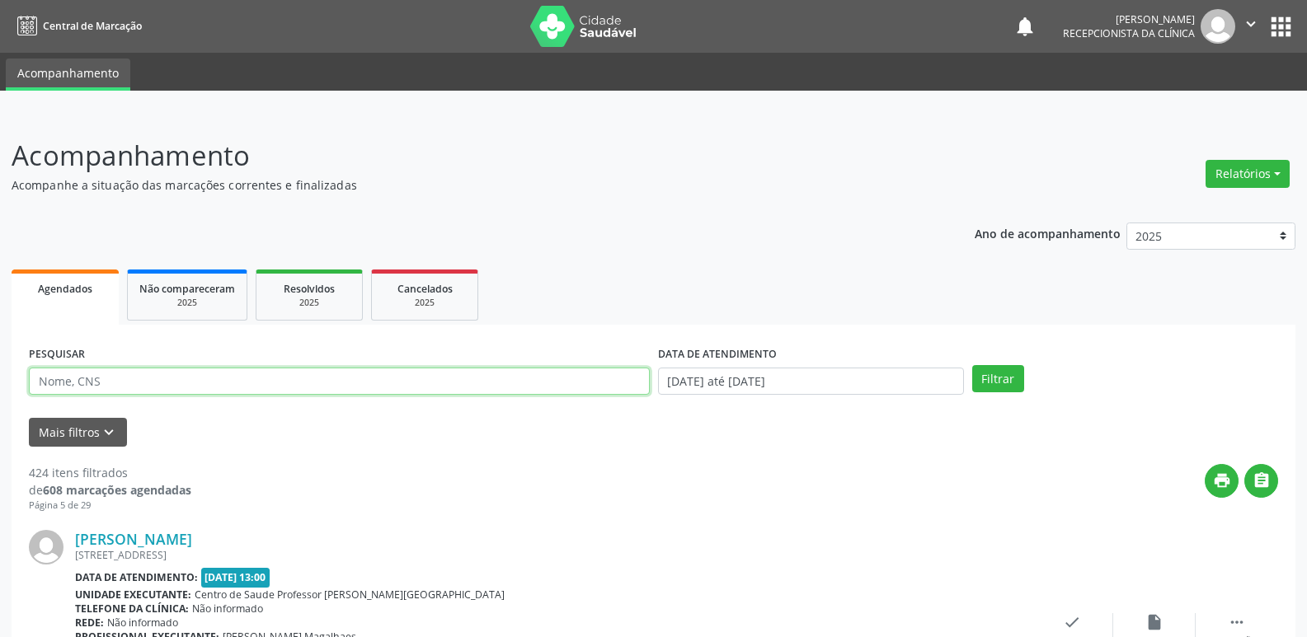
click at [119, 384] on input "text" at bounding box center [339, 382] width 621 height 28
click at [989, 378] on button "Filtrar" at bounding box center [998, 379] width 52 height 28
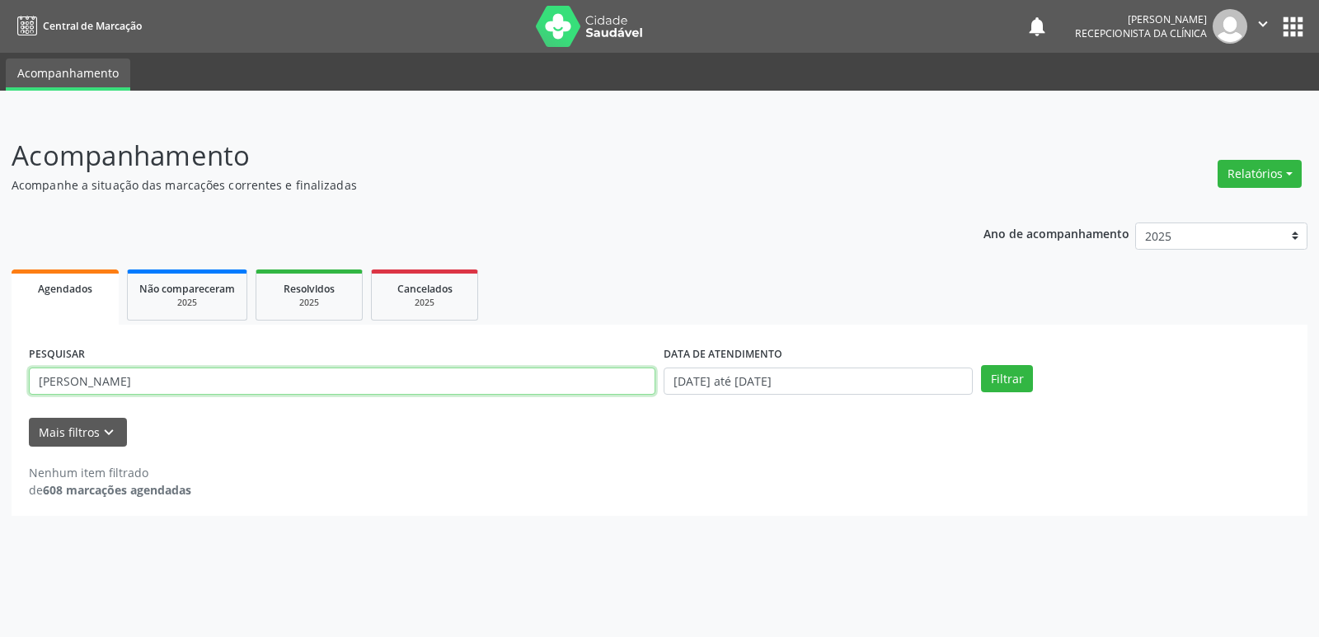
click at [262, 374] on input "[PERSON_NAME]" at bounding box center [342, 382] width 627 height 28
type input "maria"
